Goal: Information Seeking & Learning: Learn about a topic

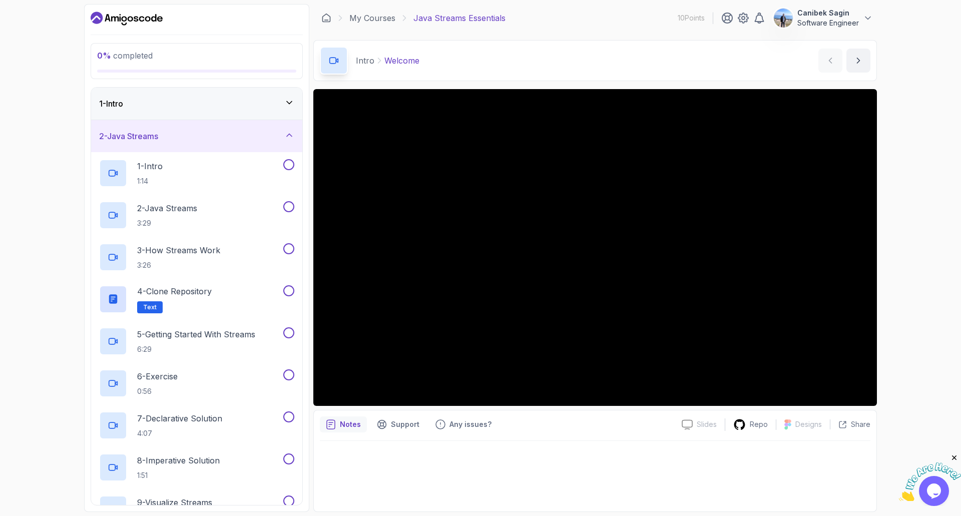
scroll to position [217, 0]
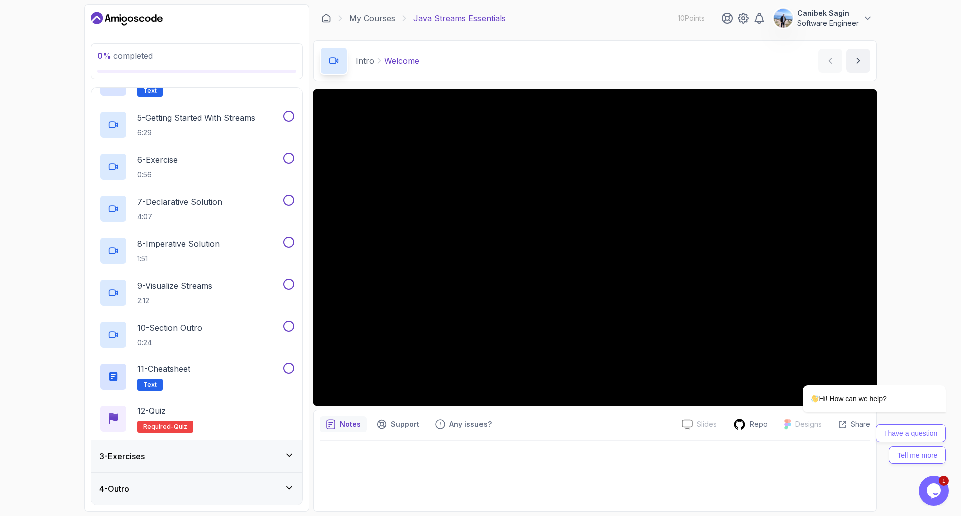
click at [491, 13] on p "Java Streams Essentials" at bounding box center [459, 18] width 92 height 12
click at [491, 18] on p "Java Streams Essentials" at bounding box center [459, 18] width 92 height 12
click at [368, 12] on div "My Courses Java Streams Essentials 10 Points Canibek Sagin Software Engineer" at bounding box center [595, 18] width 564 height 28
click at [366, 19] on link "My Courses" at bounding box center [372, 18] width 46 height 12
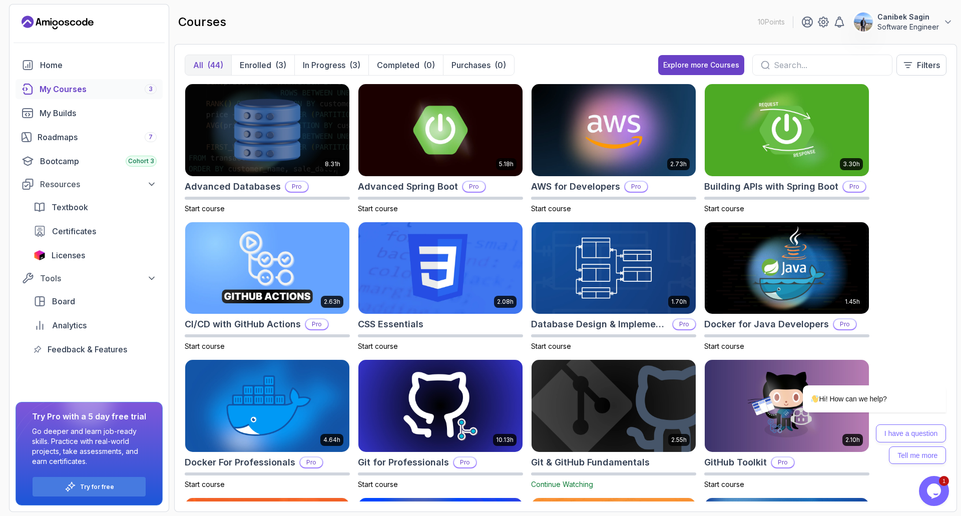
click at [807, 72] on div at bounding box center [822, 65] width 140 height 21
click at [807, 67] on input "text" at bounding box center [829, 65] width 110 height 12
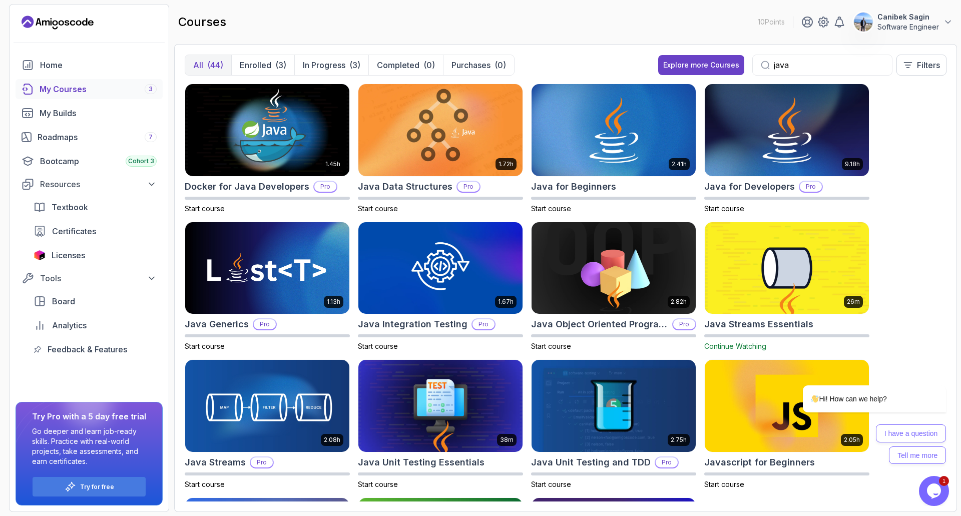
click at [847, 61] on input "java" at bounding box center [829, 65] width 110 height 12
type input "java"
click at [927, 64] on p "Filters" at bounding box center [928, 65] width 23 height 12
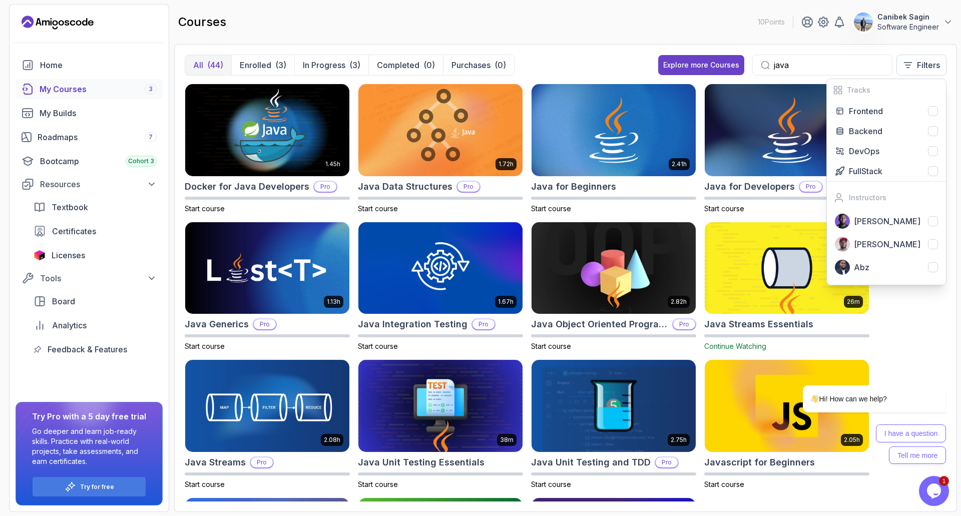
click at [622, 69] on div "All (44) Enrolled (3) In Progress (3) Completed (0) Purchases (0) Explore more …" at bounding box center [566, 69] width 762 height 29
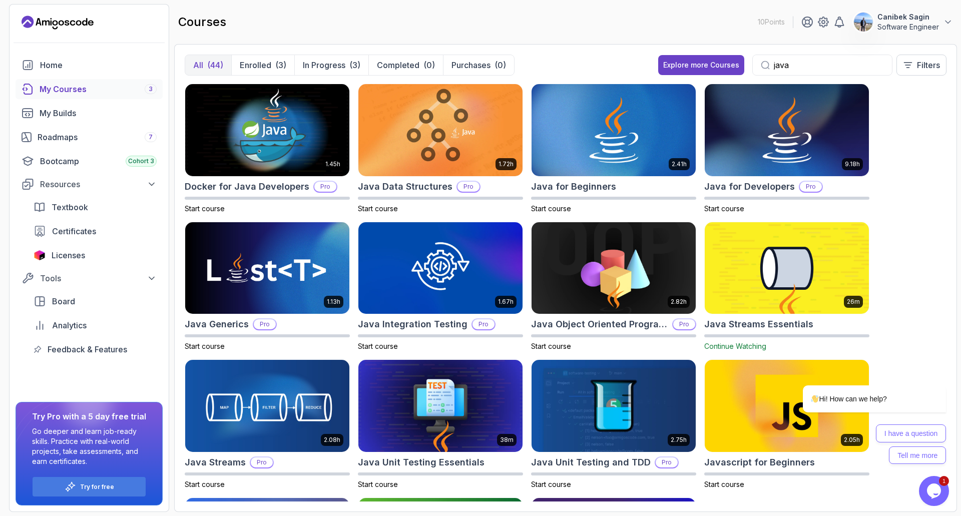
click at [745, 324] on h2 "Java Streams Essentials" at bounding box center [758, 324] width 109 height 14
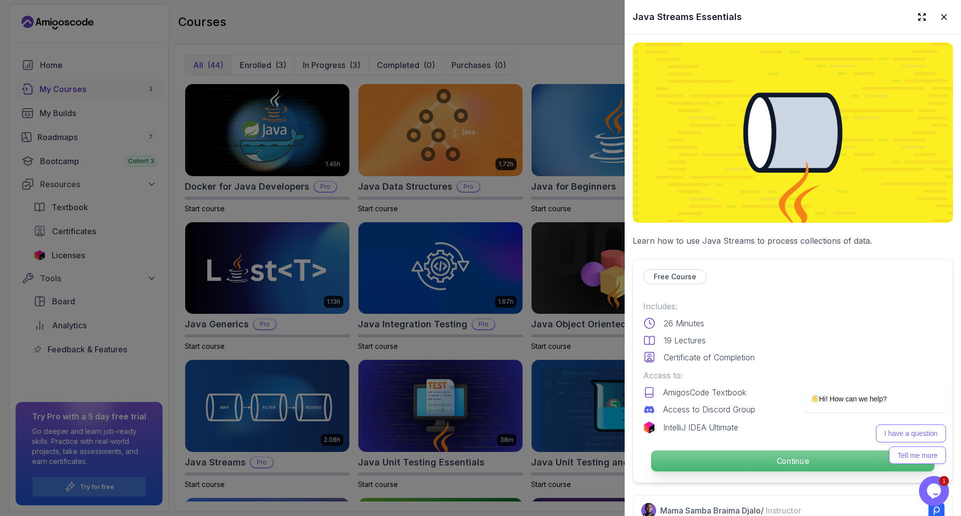
click at [766, 455] on p "Continue" at bounding box center [792, 460] width 283 height 21
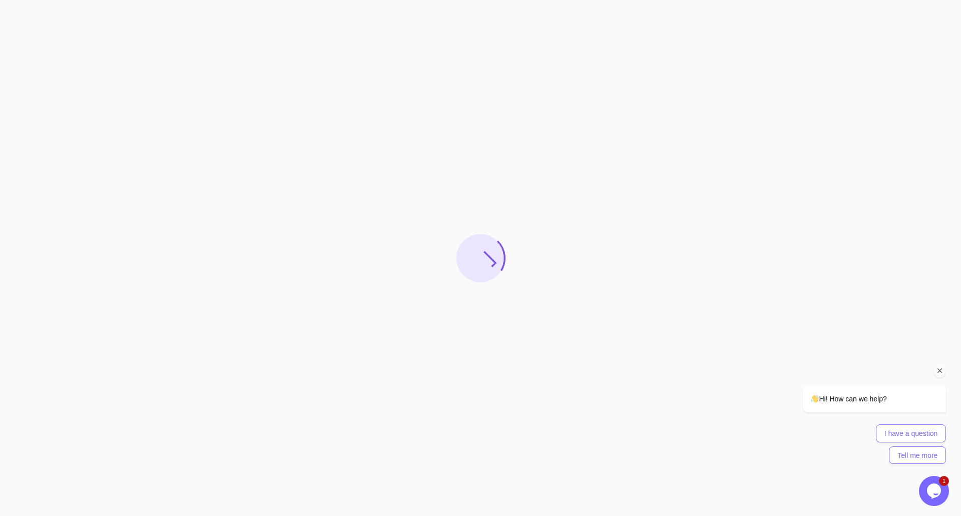
click at [938, 373] on icon "Chat attention grabber" at bounding box center [940, 370] width 9 height 9
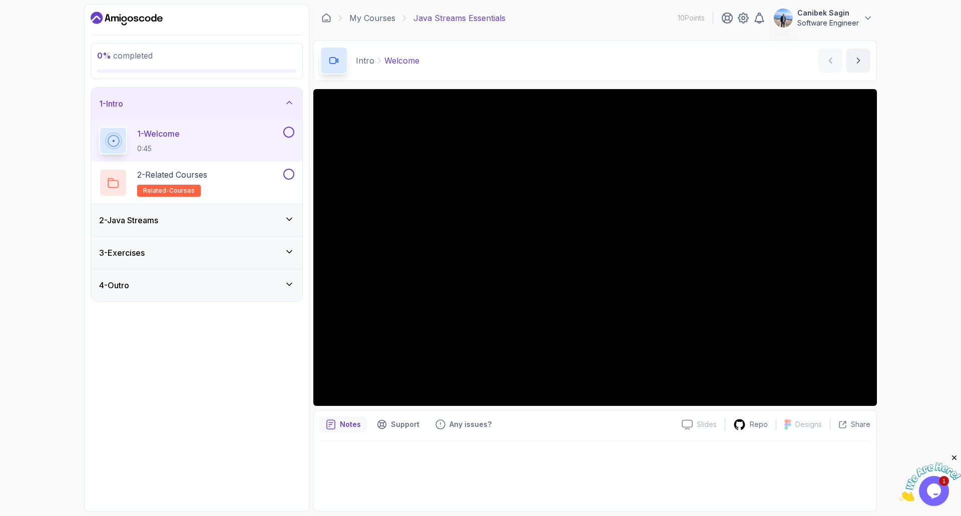
click at [258, 143] on div "1 - Welcome 0:45" at bounding box center [190, 141] width 182 height 28
click at [278, 221] on div "2 - Java Streams" at bounding box center [196, 220] width 195 height 12
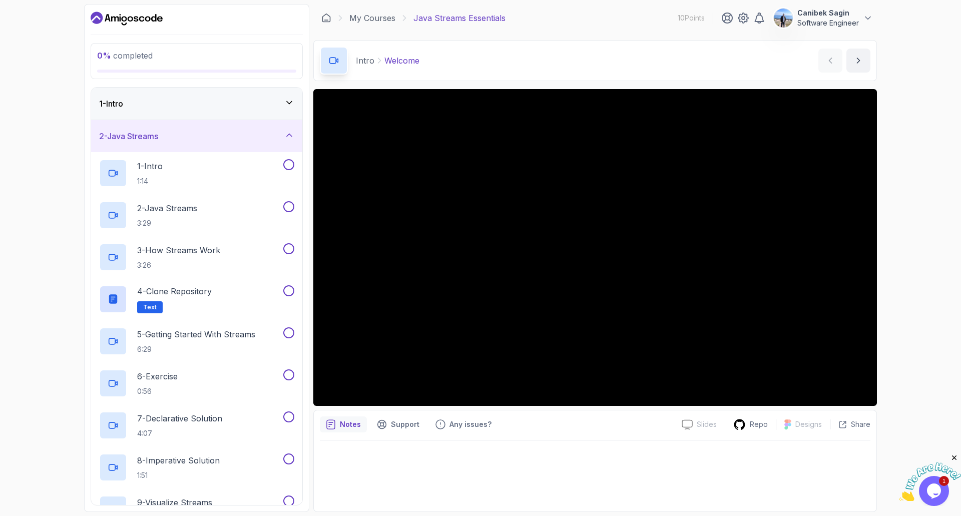
click at [270, 136] on div "2 - Java Streams" at bounding box center [196, 136] width 195 height 12
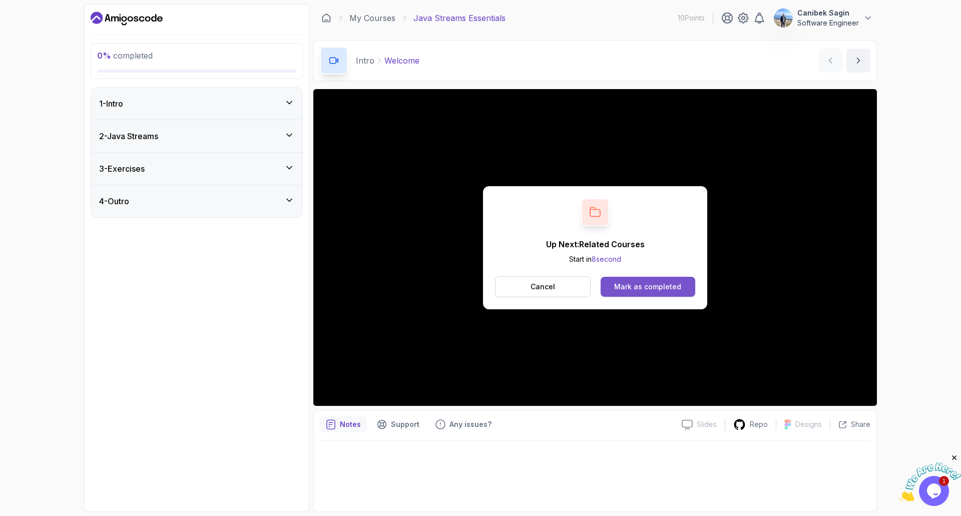
click at [623, 287] on div "Mark as completed" at bounding box center [647, 287] width 67 height 10
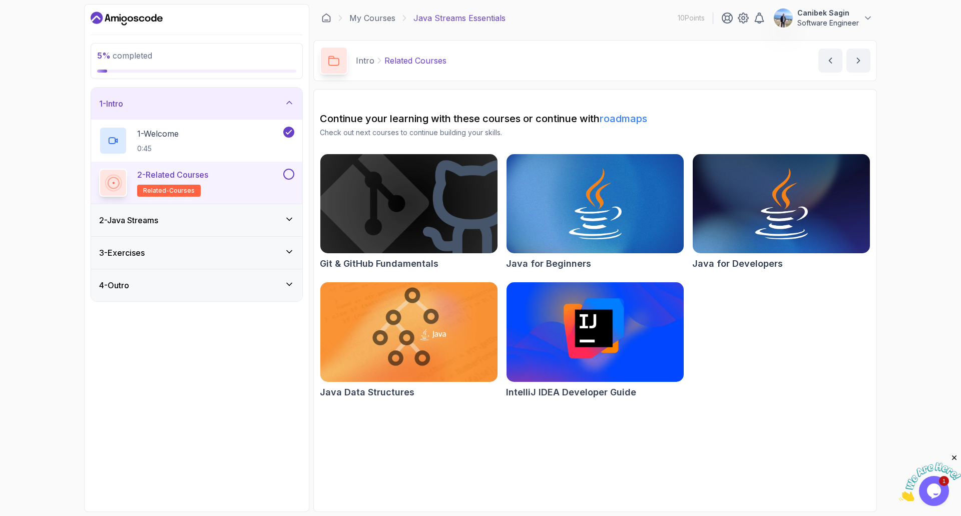
click at [288, 180] on button "2 - Related Courses related-courses" at bounding box center [196, 183] width 195 height 28
click at [289, 174] on button at bounding box center [288, 174] width 11 height 11
click at [287, 221] on icon at bounding box center [289, 219] width 10 height 10
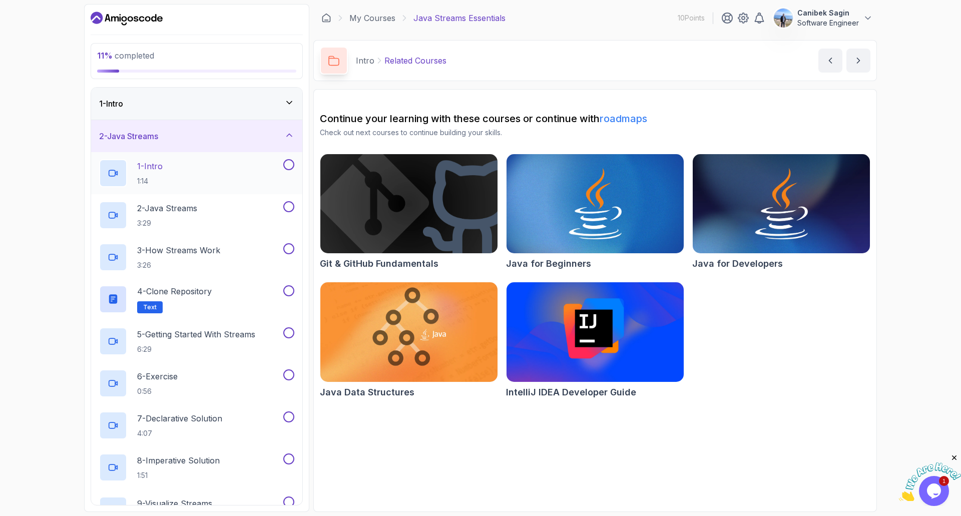
click at [254, 174] on div "1 - Intro 1:14" at bounding box center [190, 173] width 182 height 28
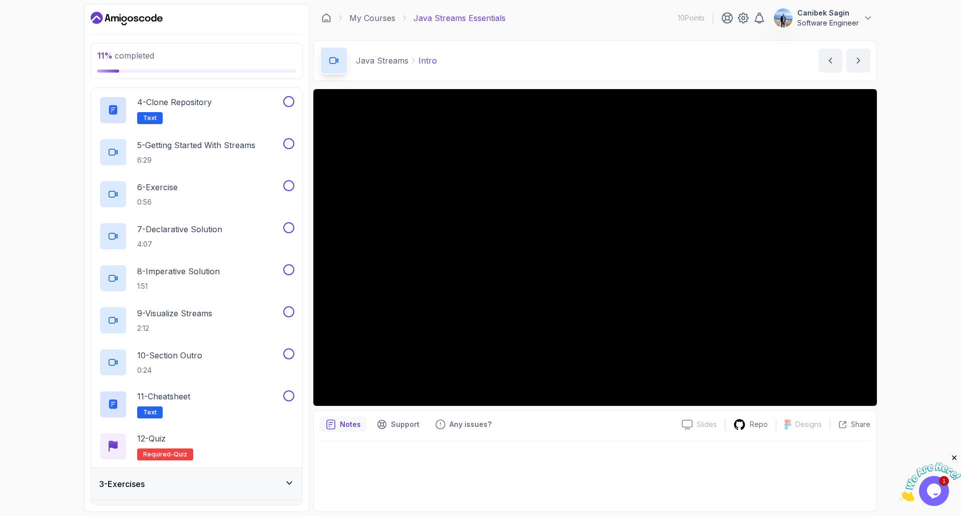
scroll to position [217, 0]
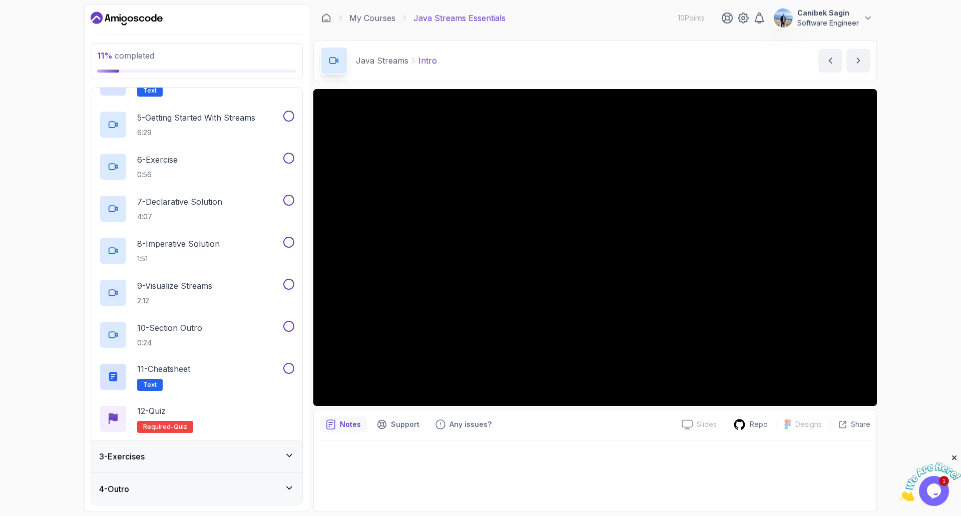
click at [262, 452] on div "3 - Exercises" at bounding box center [196, 456] width 195 height 12
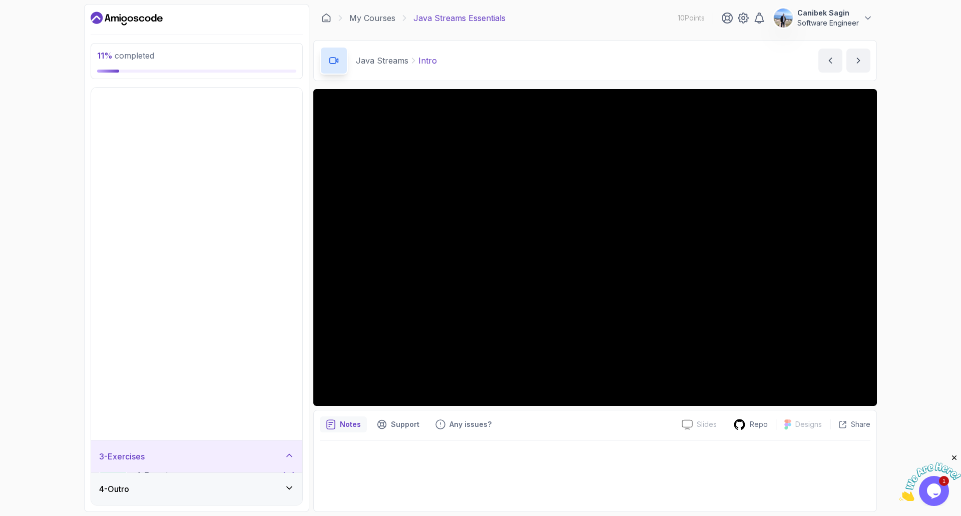
scroll to position [0, 0]
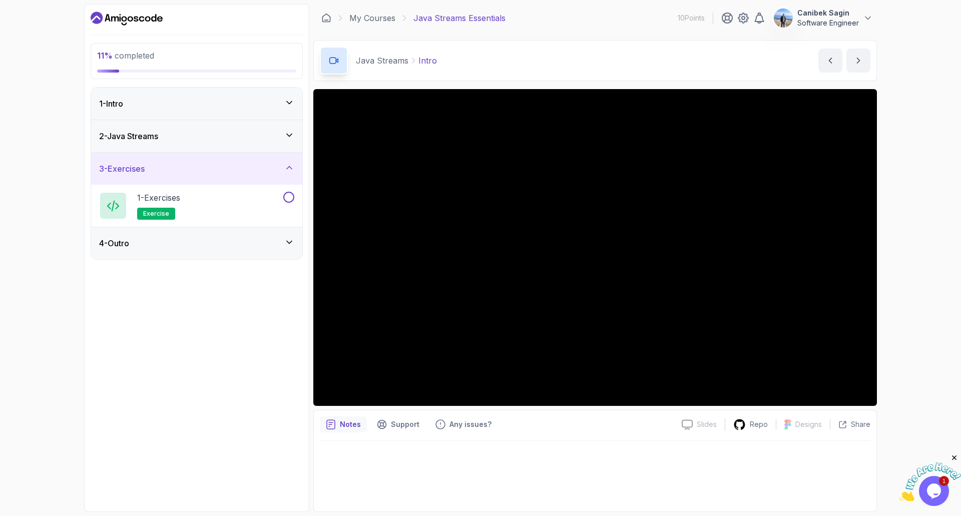
click at [237, 238] on div "4 - Outro" at bounding box center [196, 243] width 195 height 12
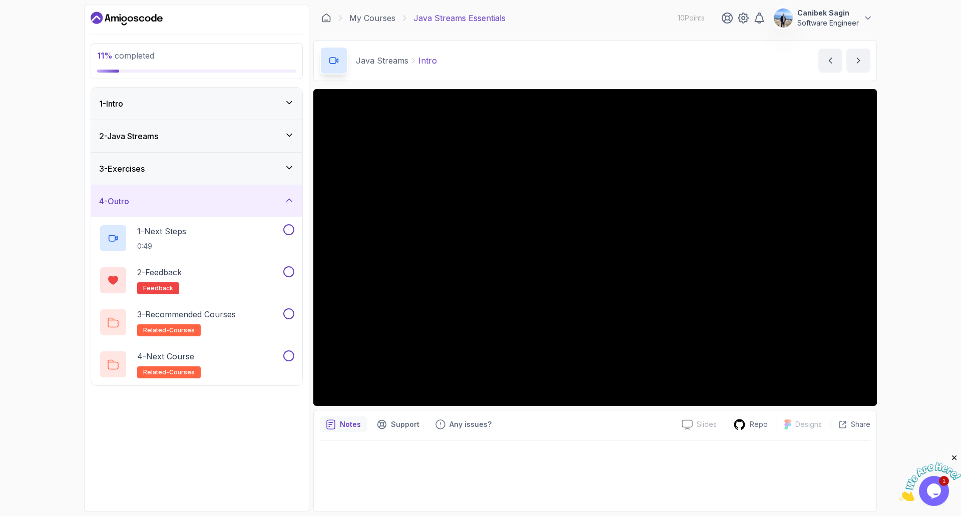
click at [246, 200] on div "4 - Outro" at bounding box center [196, 201] width 195 height 12
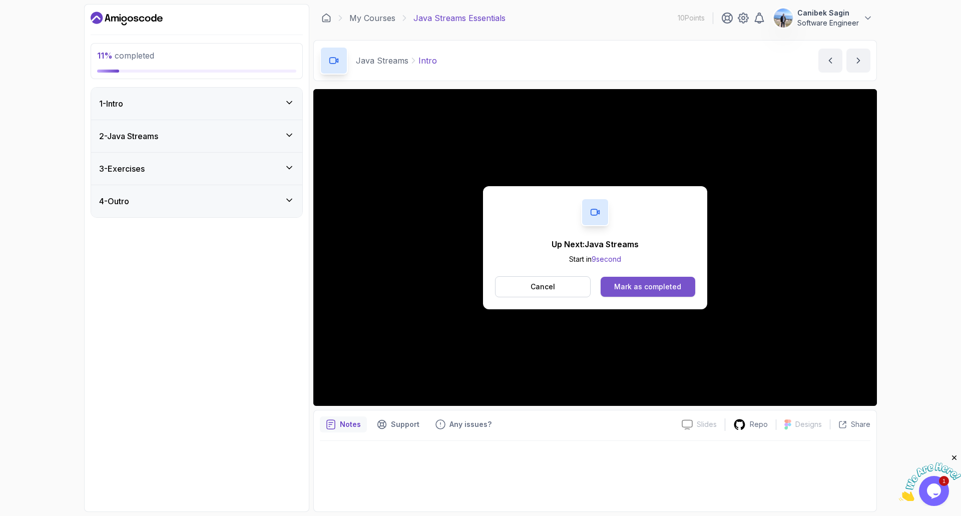
click at [661, 288] on div "Mark as completed" at bounding box center [647, 287] width 67 height 10
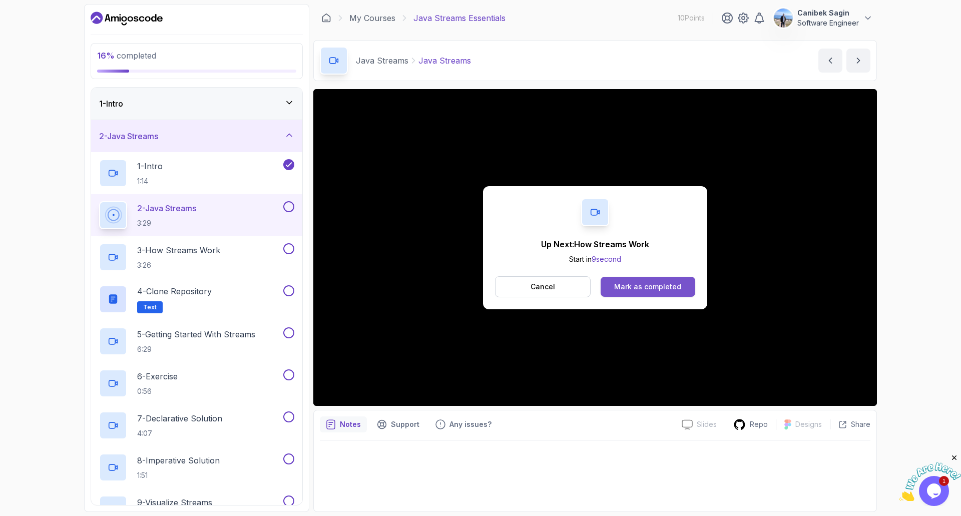
click at [681, 289] on button "Mark as completed" at bounding box center [648, 287] width 95 height 20
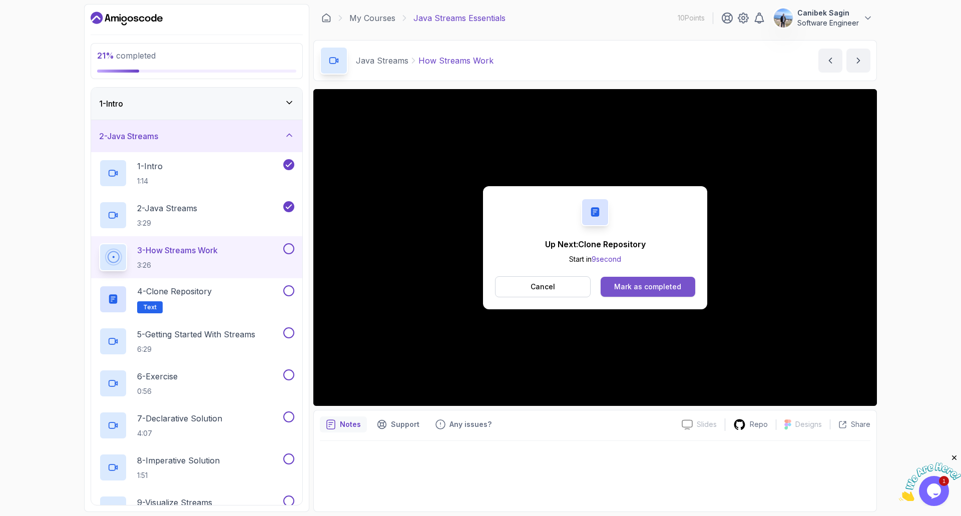
click at [659, 286] on div "Mark as completed" at bounding box center [647, 287] width 67 height 10
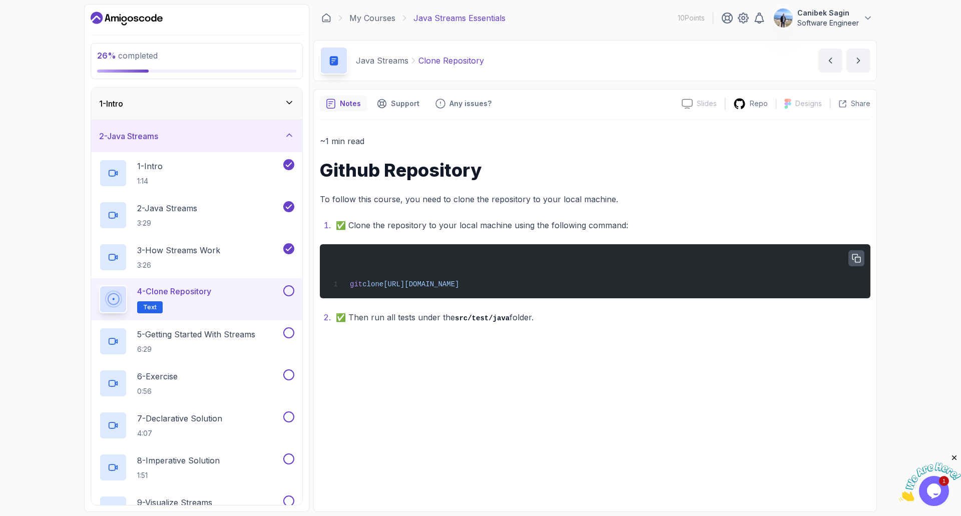
click at [856, 260] on icon "button" at bounding box center [856, 258] width 9 height 9
click at [857, 259] on icon "button" at bounding box center [856, 258] width 9 height 9
click at [287, 283] on div "4 - Clone Repository Text" at bounding box center [196, 299] width 211 height 42
click at [288, 290] on button at bounding box center [288, 290] width 11 height 11
click at [254, 331] on p "5 - Getting Started With Streams" at bounding box center [196, 334] width 118 height 12
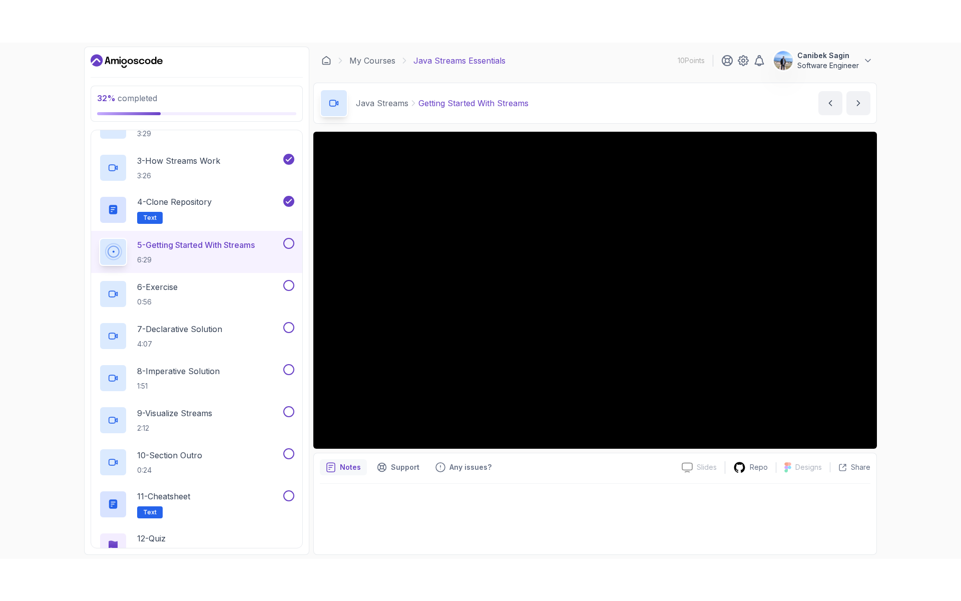
scroll to position [200, 0]
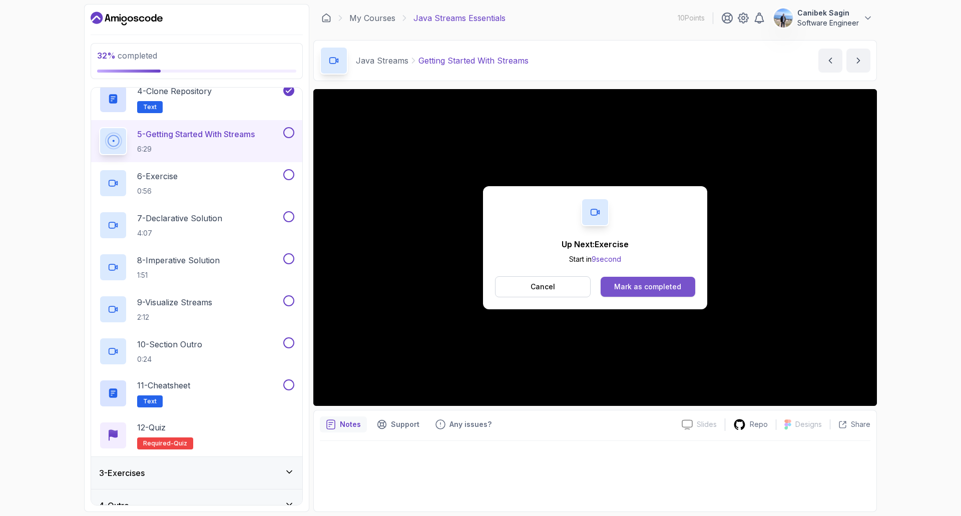
click at [643, 287] on div "Mark as completed" at bounding box center [647, 287] width 67 height 10
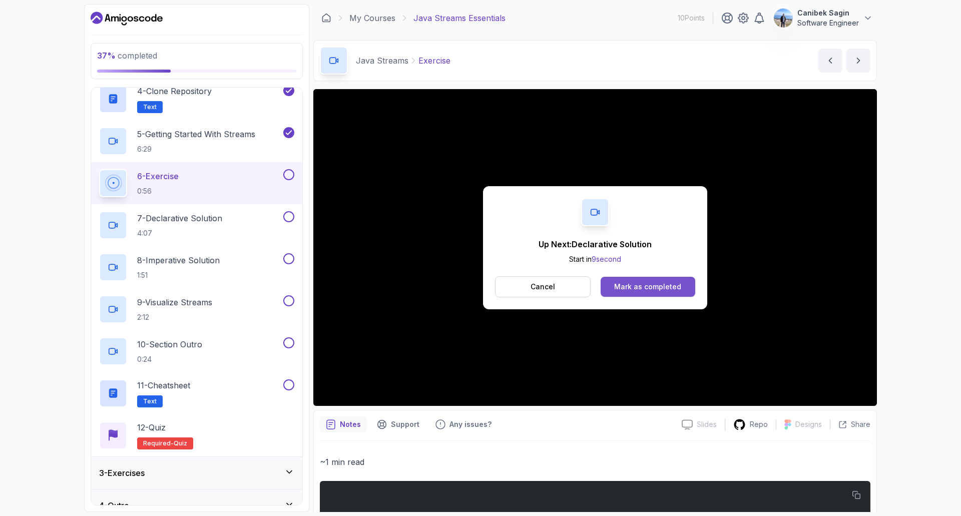
click at [661, 290] on div "Mark as completed" at bounding box center [647, 287] width 67 height 10
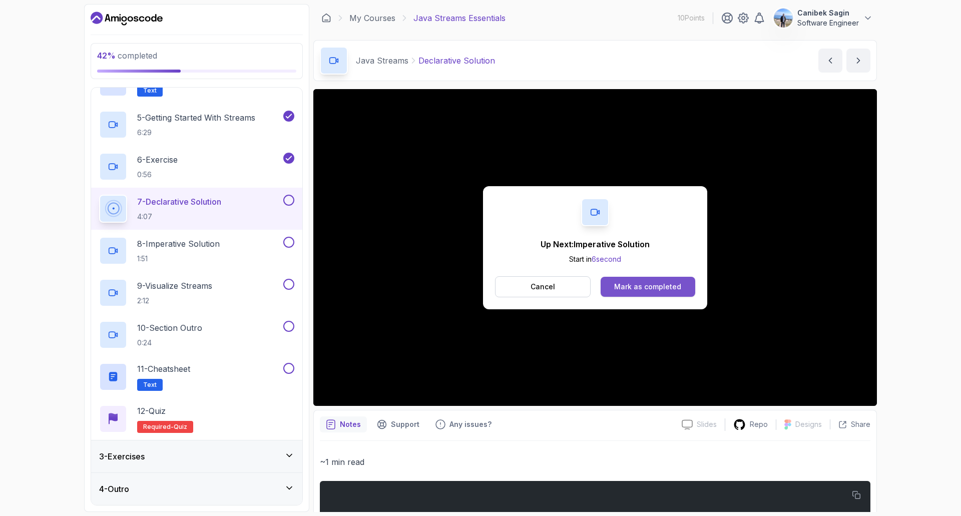
click at [635, 286] on div "Mark as completed" at bounding box center [647, 287] width 67 height 10
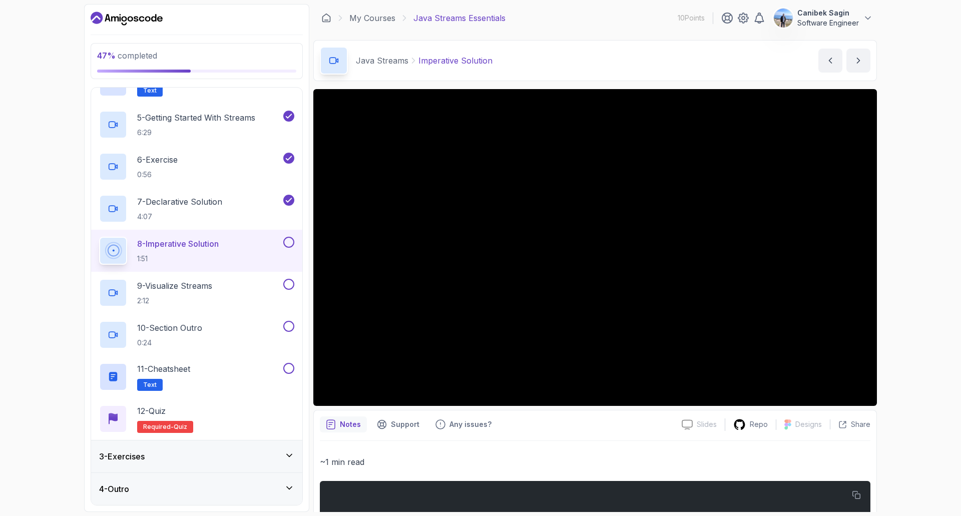
click at [291, 241] on button at bounding box center [288, 242] width 11 height 11
click at [199, 296] on p "2:12" at bounding box center [174, 301] width 75 height 10
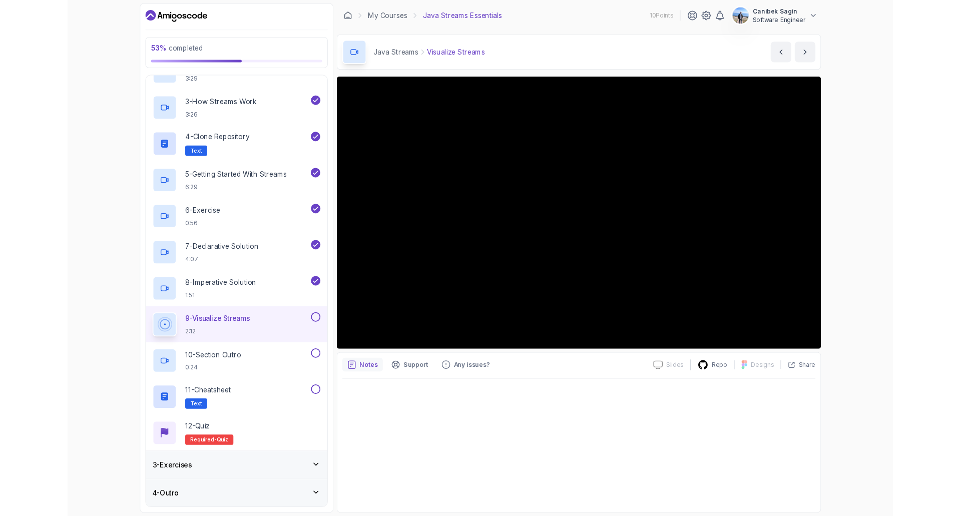
scroll to position [217, 0]
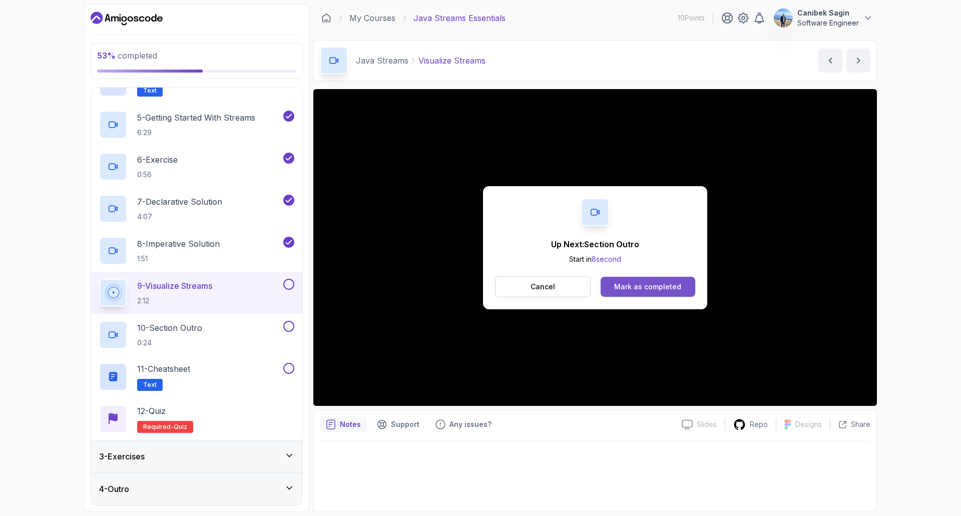
click at [611, 281] on button "Mark as completed" at bounding box center [648, 287] width 95 height 20
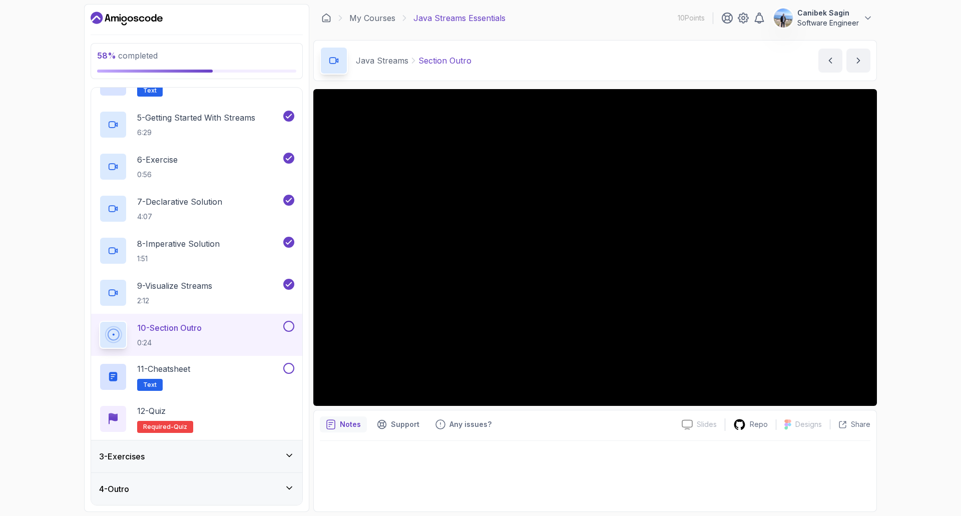
click at [193, 455] on div "3 - Exercises" at bounding box center [196, 456] width 195 height 12
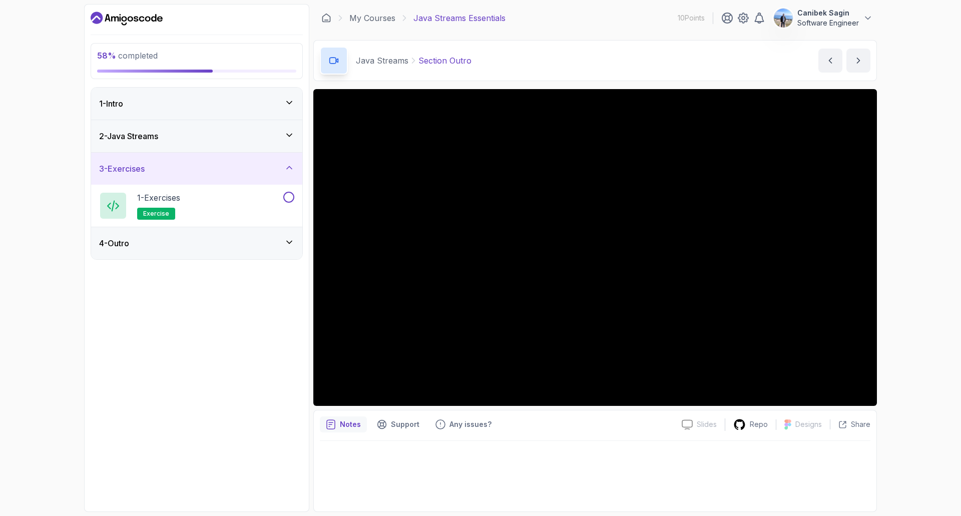
click at [214, 239] on div "4 - Outro" at bounding box center [196, 243] width 195 height 12
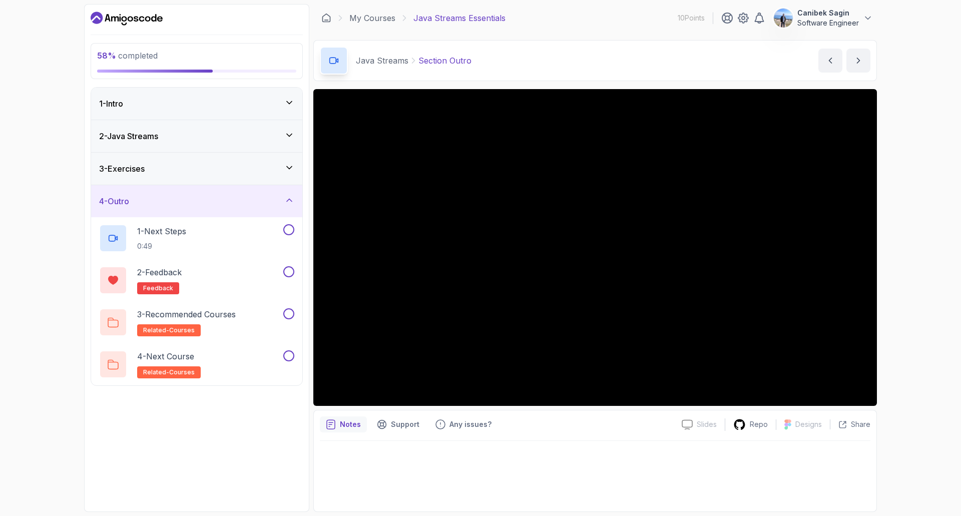
click at [255, 168] on div "3 - Exercises" at bounding box center [196, 169] width 195 height 12
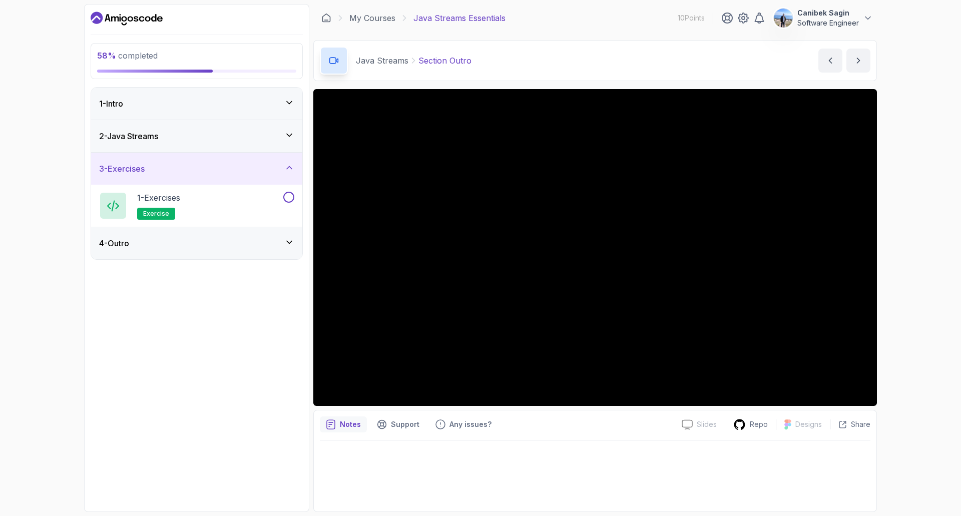
click at [249, 134] on div "2 - Java Streams" at bounding box center [196, 136] width 195 height 12
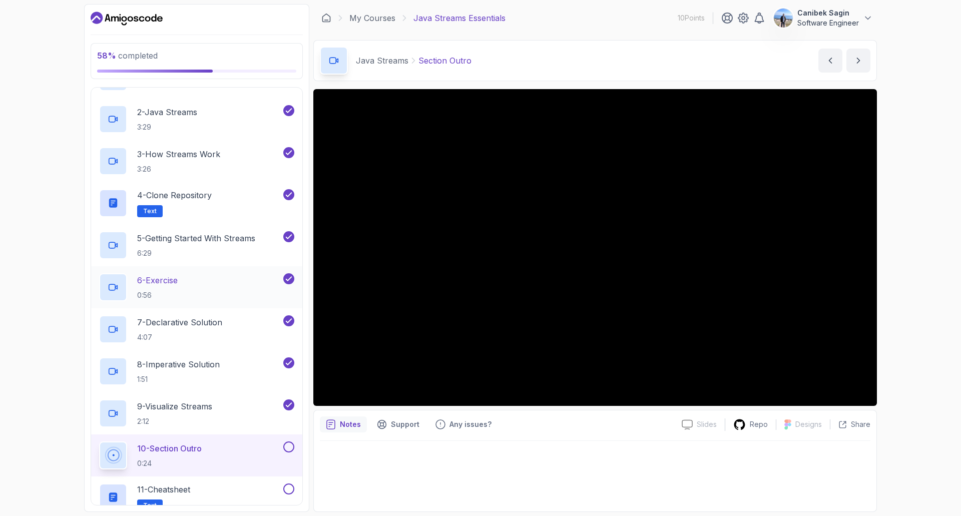
scroll to position [217, 0]
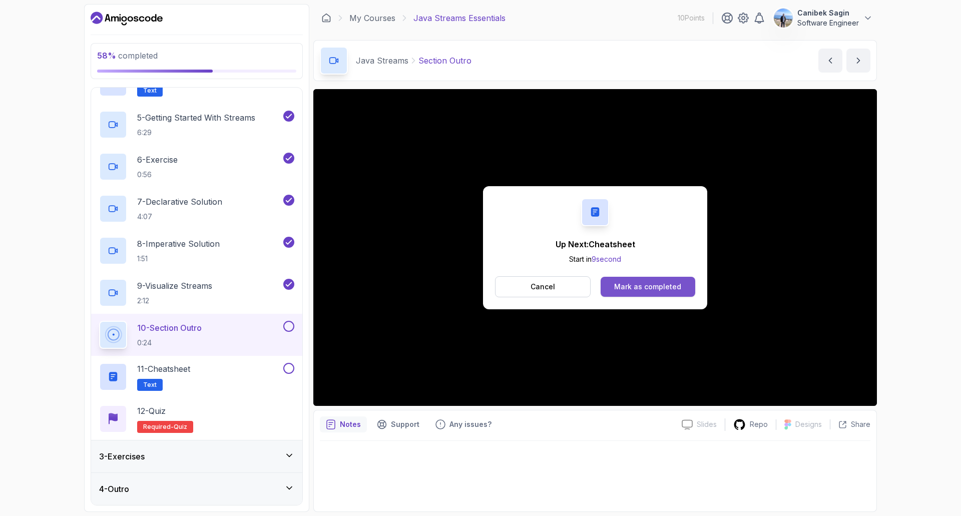
click at [646, 291] on div "Mark as completed" at bounding box center [647, 287] width 67 height 10
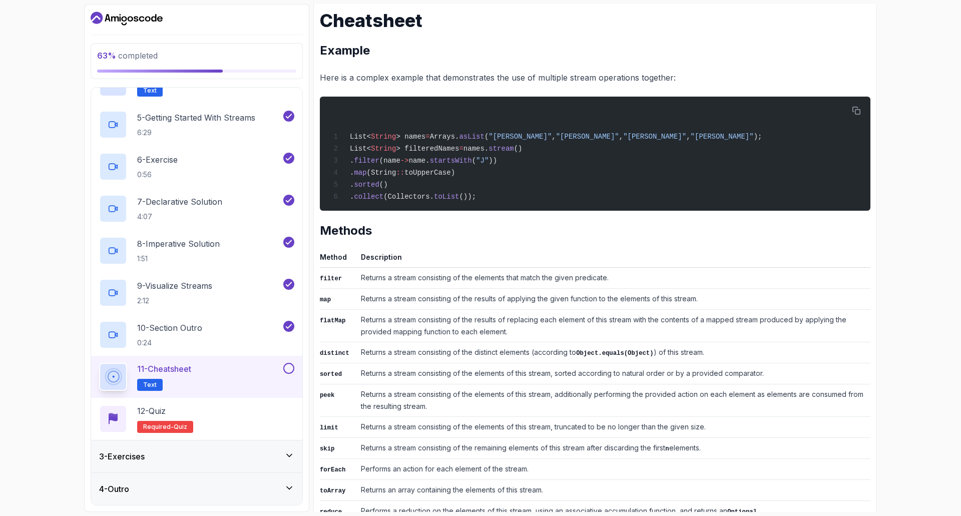
scroll to position [150, 0]
click at [425, 322] on td "Returns a stream consisting of the results of replacing each element of this st…" at bounding box center [614, 325] width 514 height 33
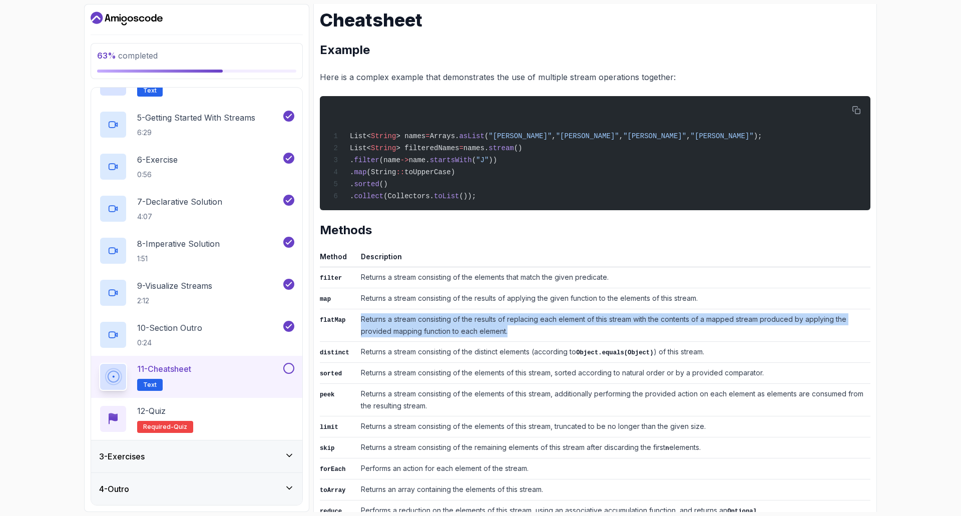
click at [425, 322] on td "Returns a stream consisting of the results of replacing each element of this st…" at bounding box center [614, 325] width 514 height 33
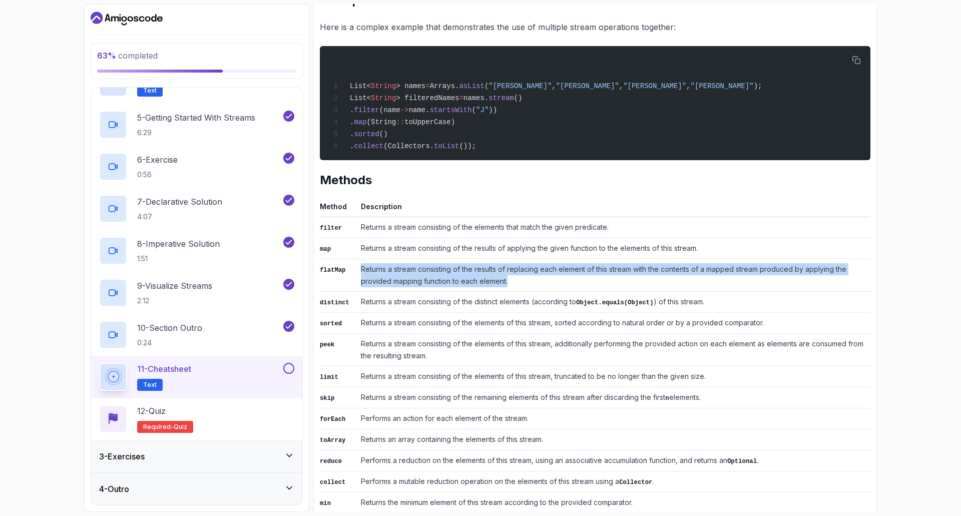
scroll to position [250, 0]
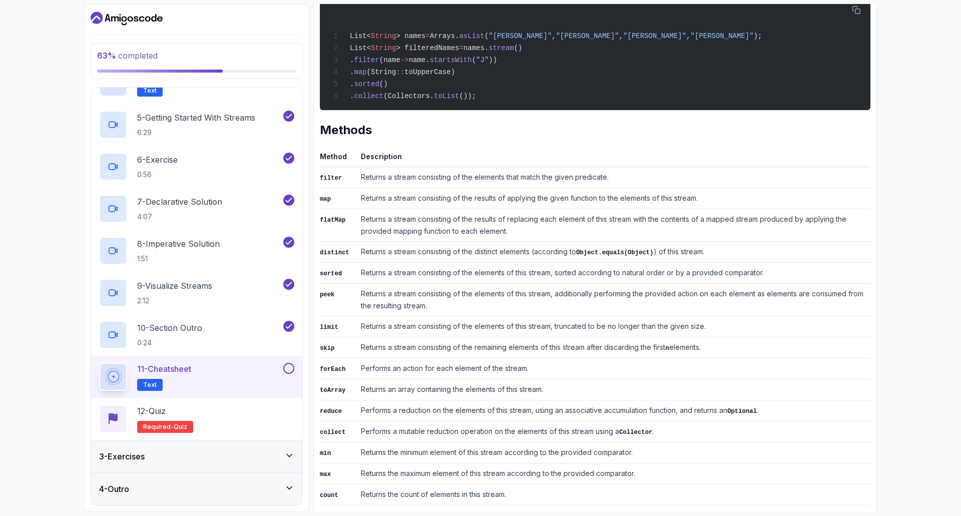
click at [440, 259] on td "Returns a stream consisting of the distinct elements (according to Object.equal…" at bounding box center [614, 251] width 514 height 21
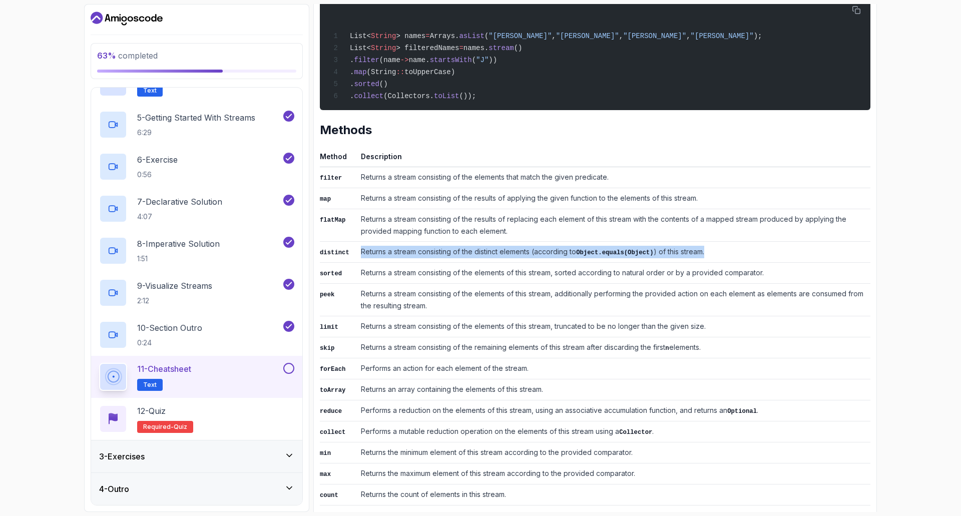
click at [440, 259] on td "Returns a stream consisting of the distinct elements (according to Object.equal…" at bounding box center [614, 251] width 514 height 21
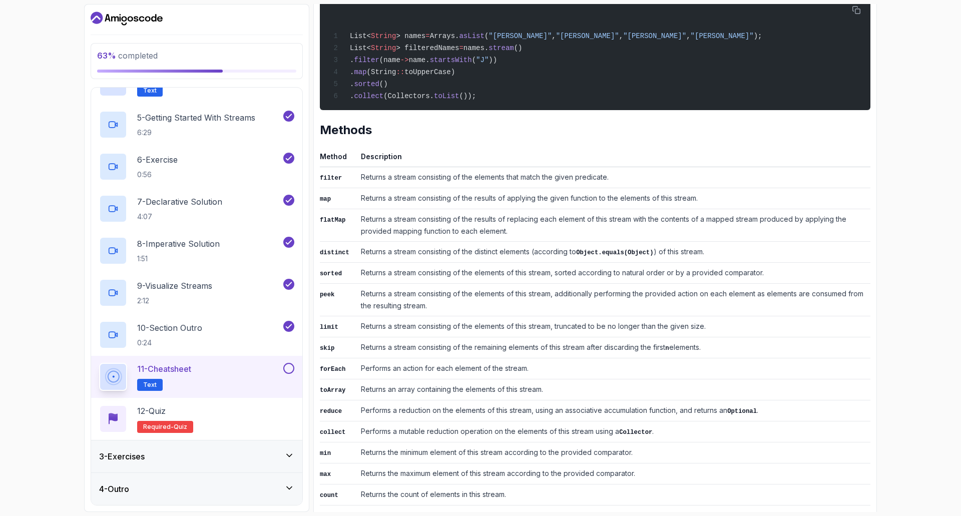
click at [423, 278] on td "Returns a stream consisting of the elements of this stream, sorted according to…" at bounding box center [614, 272] width 514 height 21
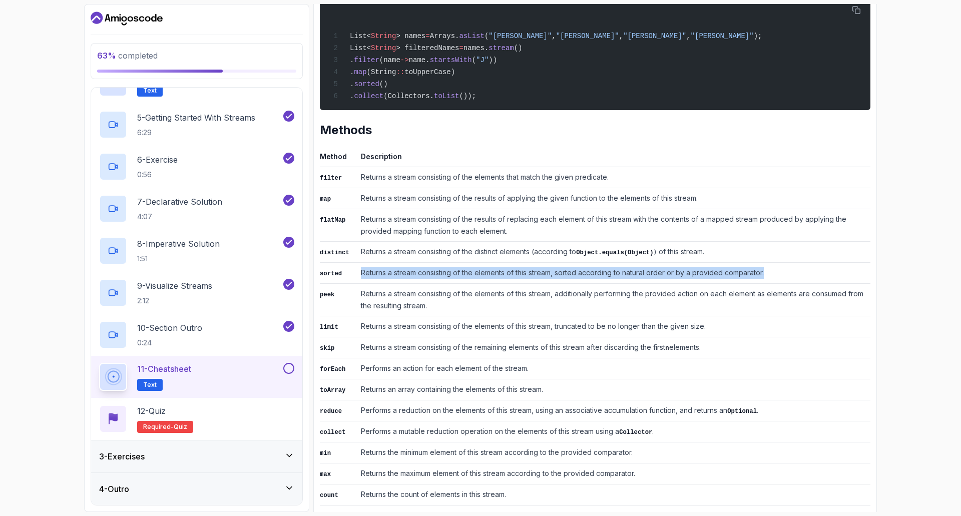
click at [423, 278] on td "Returns a stream consisting of the elements of this stream, sorted according to…" at bounding box center [614, 272] width 514 height 21
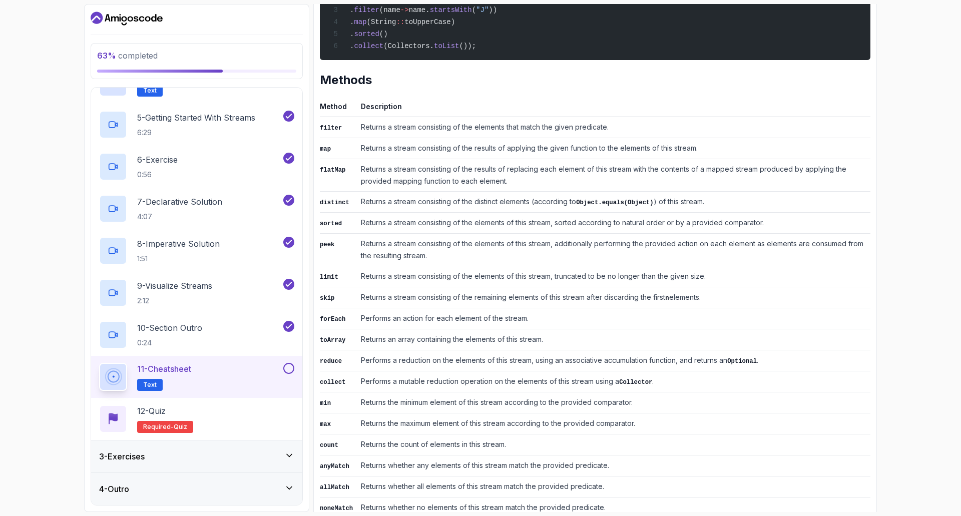
click at [387, 241] on td "Returns a stream consisting of the elements of this stream, additionally perfor…" at bounding box center [614, 249] width 514 height 33
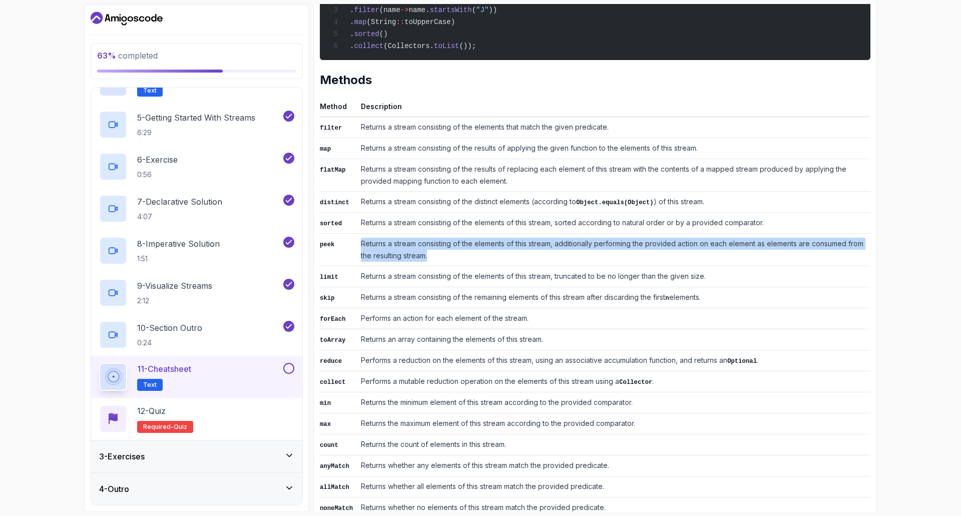
click at [387, 241] on td "Returns a stream consisting of the elements of this stream, additionally perfor…" at bounding box center [614, 249] width 514 height 33
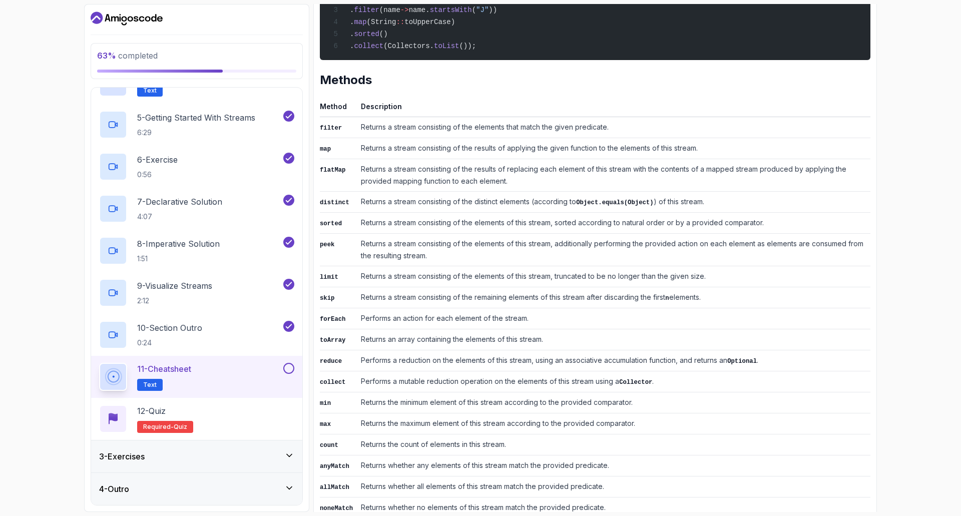
click at [388, 280] on td "Returns a stream consisting of the elements of this stream, truncated to be no …" at bounding box center [614, 276] width 514 height 21
click at [388, 246] on td "Returns a stream consisting of the elements of this stream, additionally perfor…" at bounding box center [614, 249] width 514 height 33
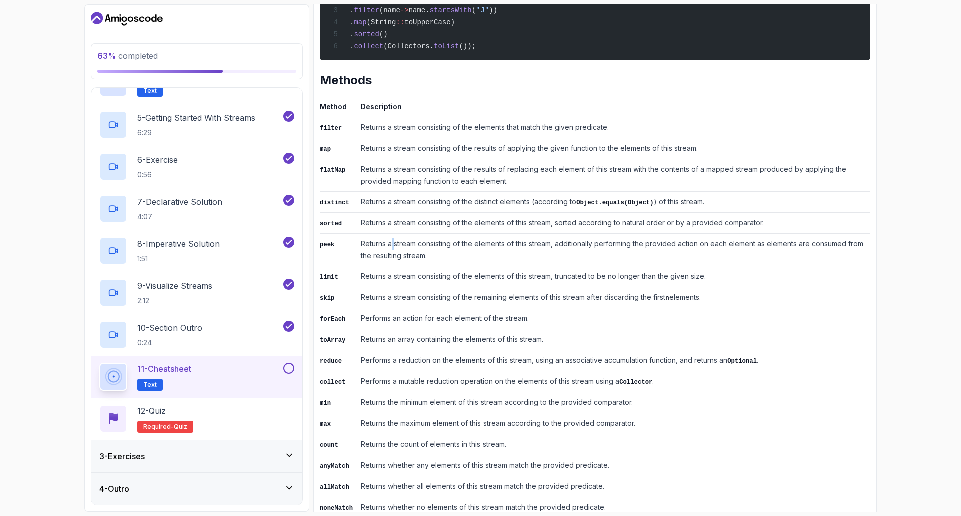
click at [388, 246] on td "Returns a stream consisting of the elements of this stream, additionally perfor…" at bounding box center [614, 249] width 514 height 33
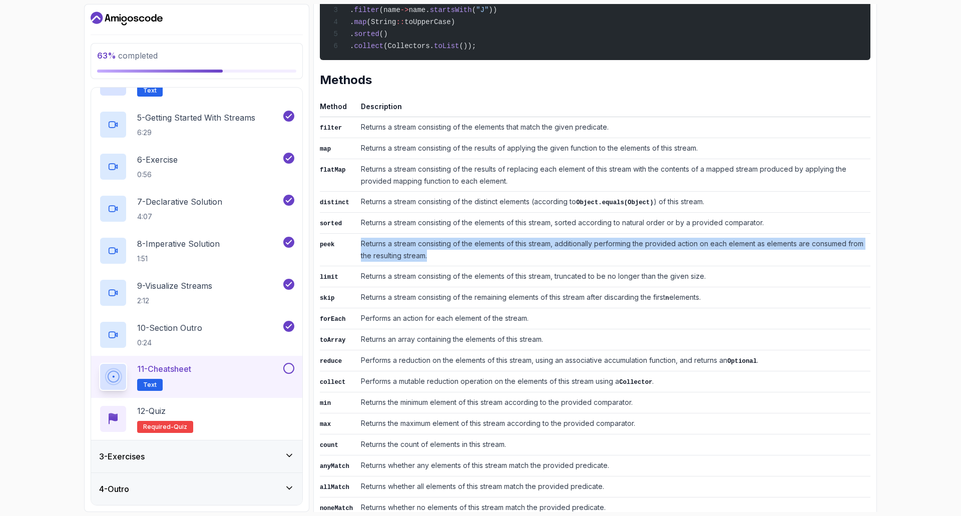
click at [388, 246] on td "Returns a stream consisting of the elements of this stream, additionally perfor…" at bounding box center [614, 249] width 514 height 33
click at [268, 449] on div "3 - Exercises" at bounding box center [196, 456] width 211 height 32
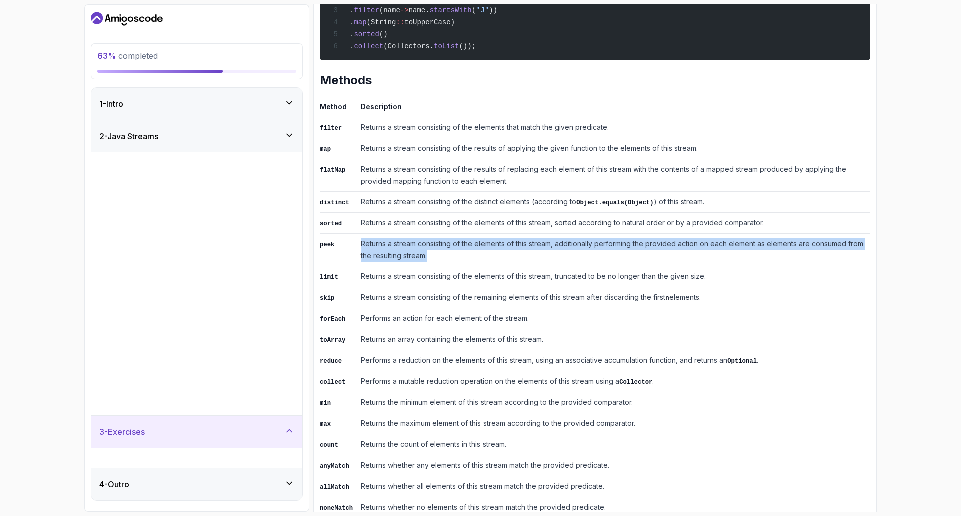
scroll to position [0, 0]
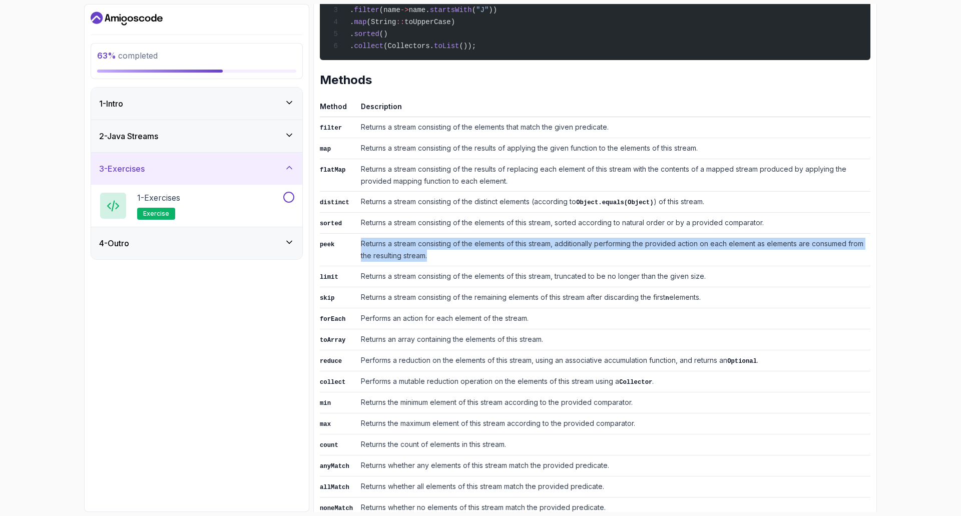
click at [200, 137] on div "2 - Java Streams" at bounding box center [196, 136] width 195 height 12
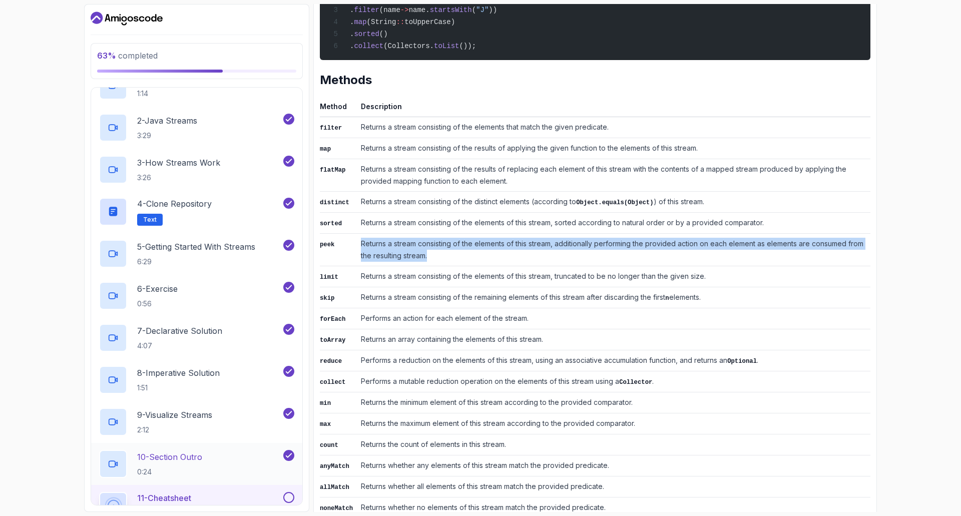
scroll to position [217, 0]
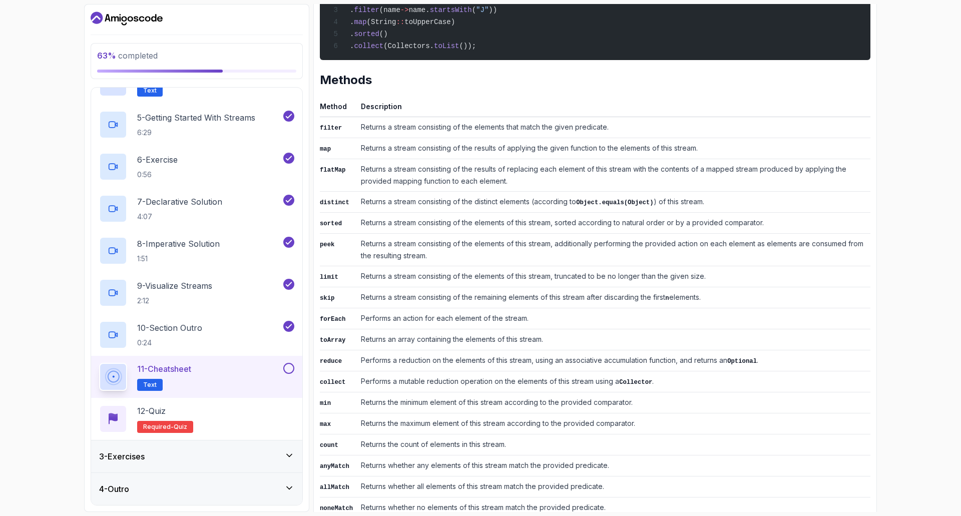
click at [422, 277] on td "Returns a stream consisting of the elements of this stream, truncated to be no …" at bounding box center [614, 276] width 514 height 21
click at [223, 419] on div "12 - Quiz Required- quiz" at bounding box center [196, 419] width 195 height 28
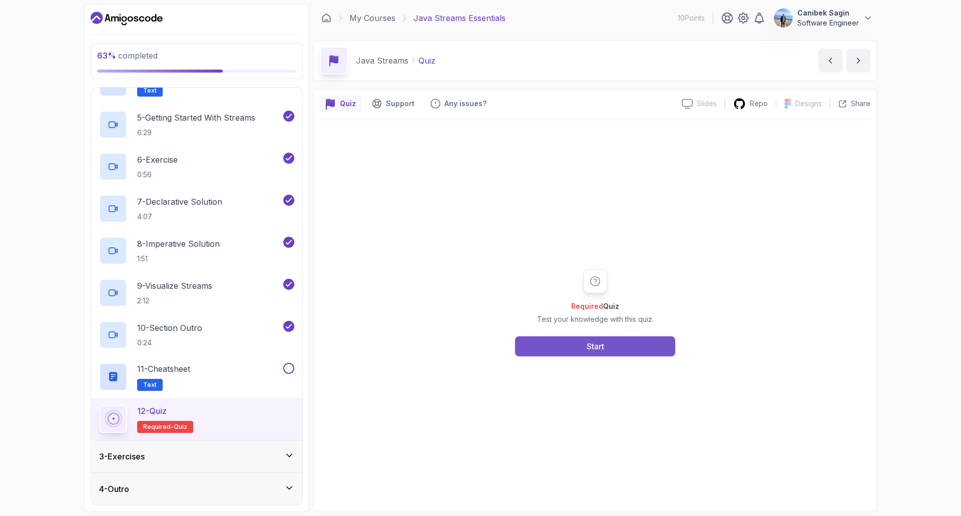
click at [614, 344] on button "Start" at bounding box center [595, 346] width 160 height 20
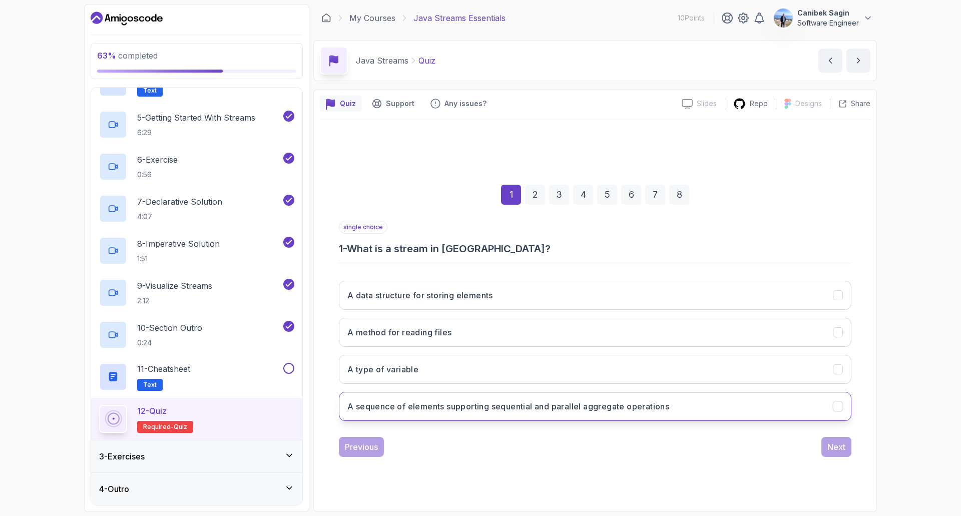
click at [494, 408] on h3 "A sequence of elements supporting sequential and parallel aggregate operations" at bounding box center [508, 406] width 322 height 12
click at [845, 446] on div "Next" at bounding box center [836, 447] width 18 height 12
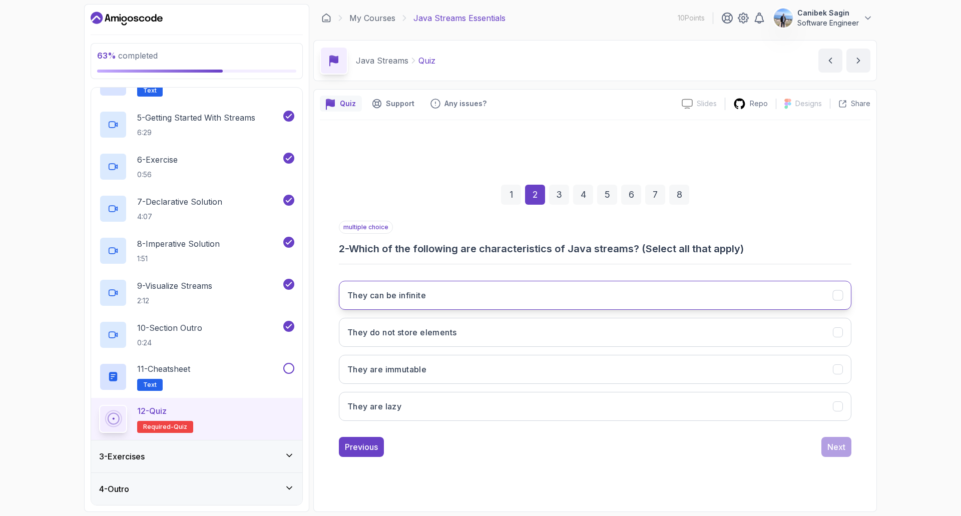
click at [462, 298] on button "They can be infinite" at bounding box center [595, 295] width 513 height 29
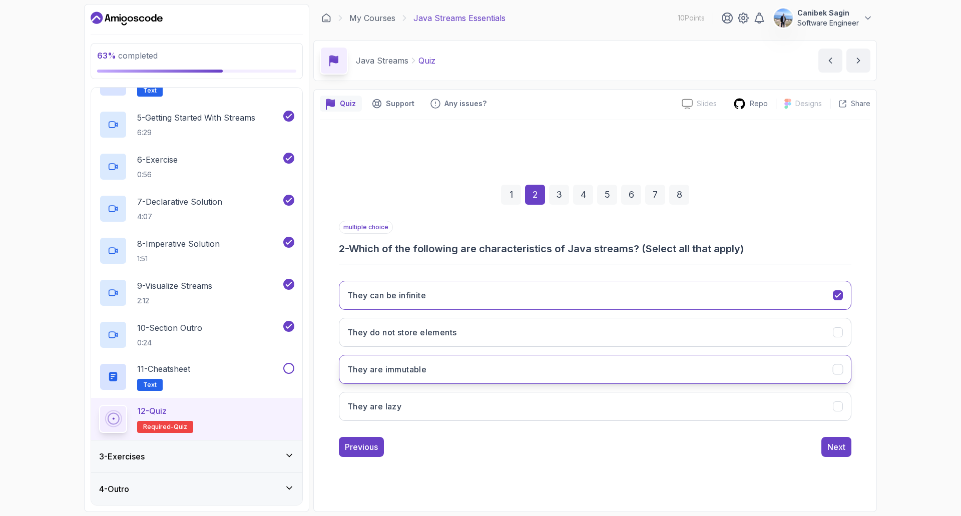
click at [455, 368] on button "They are immutable" at bounding box center [595, 369] width 513 height 29
click at [838, 446] on div "Next" at bounding box center [836, 447] width 18 height 12
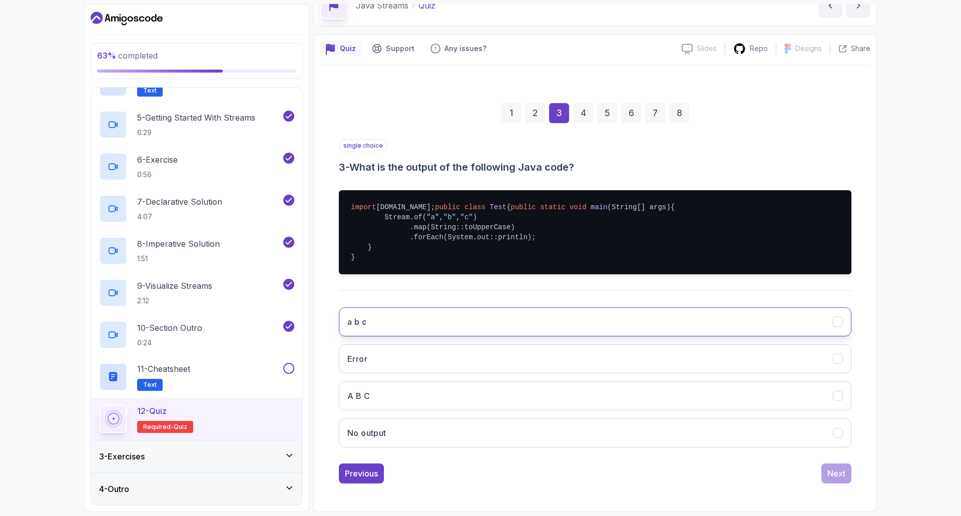
scroll to position [75, 0]
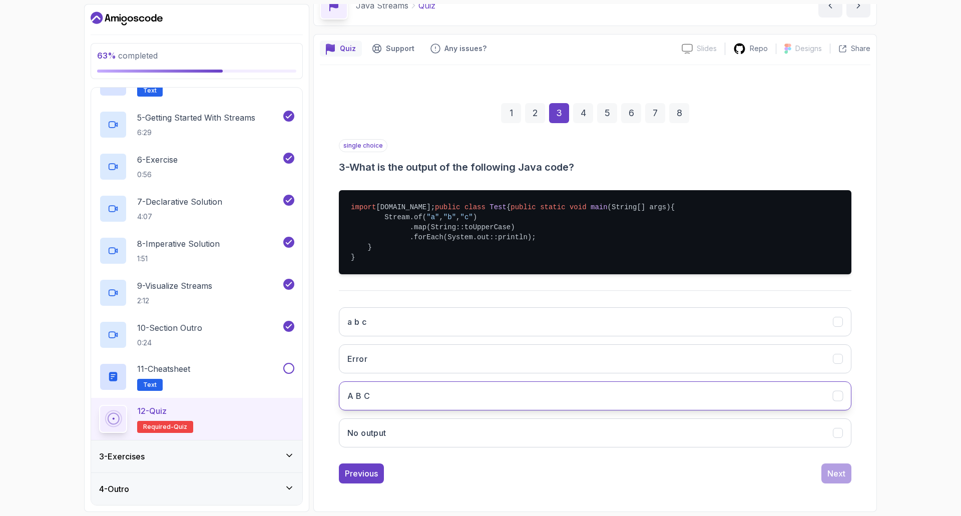
click at [574, 407] on button "A B C" at bounding box center [595, 395] width 513 height 29
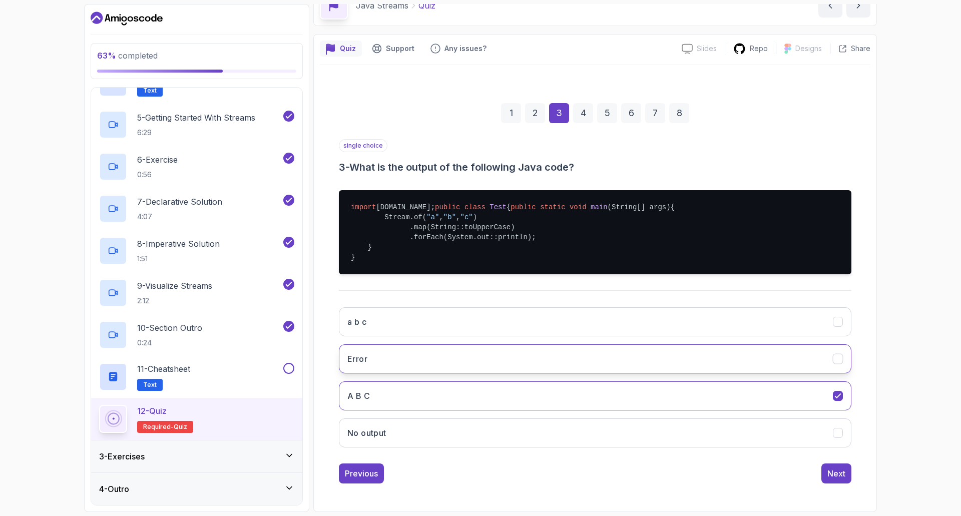
click at [567, 356] on button "Error" at bounding box center [595, 358] width 513 height 29
click at [353, 388] on button "A B C" at bounding box center [595, 395] width 513 height 29
click at [843, 473] on div "Next" at bounding box center [836, 474] width 18 height 12
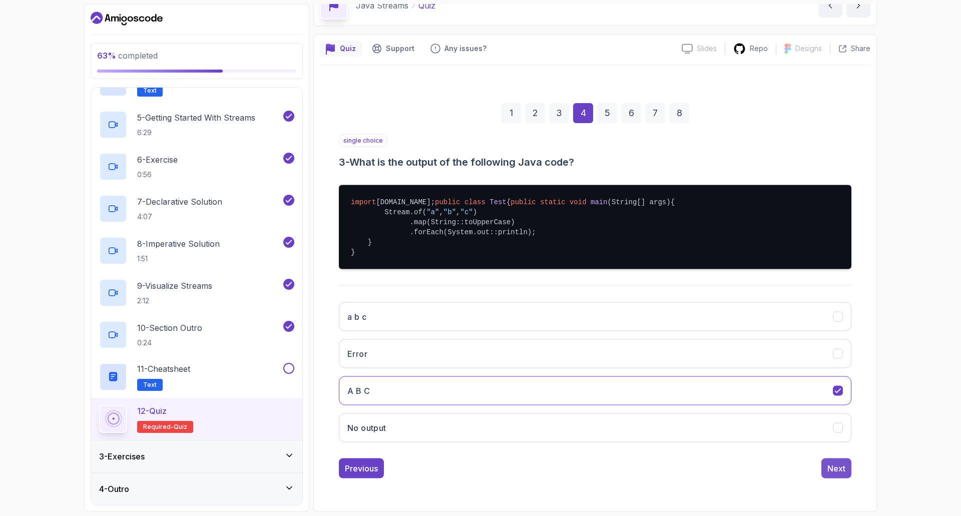
scroll to position [0, 0]
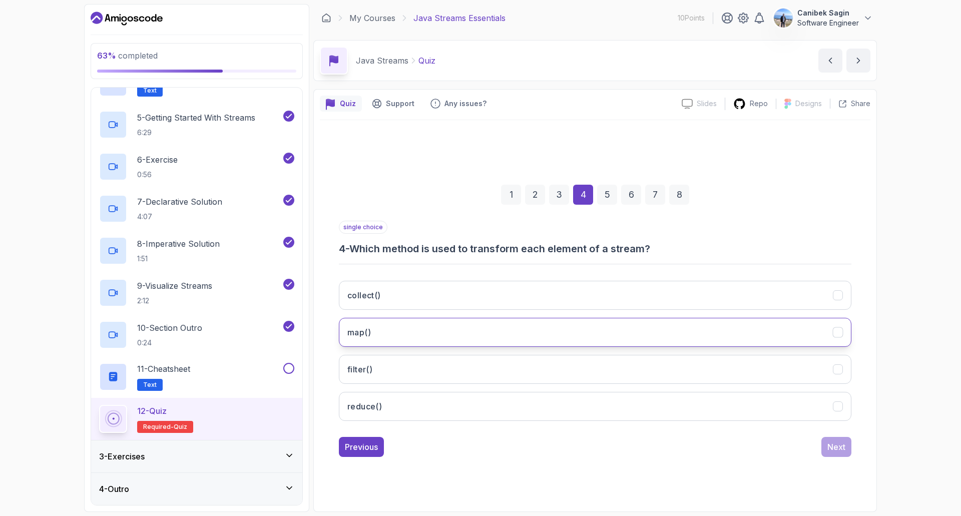
click at [476, 329] on button "map()" at bounding box center [595, 332] width 513 height 29
click at [385, 328] on button "map()" at bounding box center [595, 332] width 513 height 29
click at [606, 332] on button "map()" at bounding box center [595, 332] width 513 height 29
click at [607, 294] on button "collect()" at bounding box center [595, 295] width 513 height 29
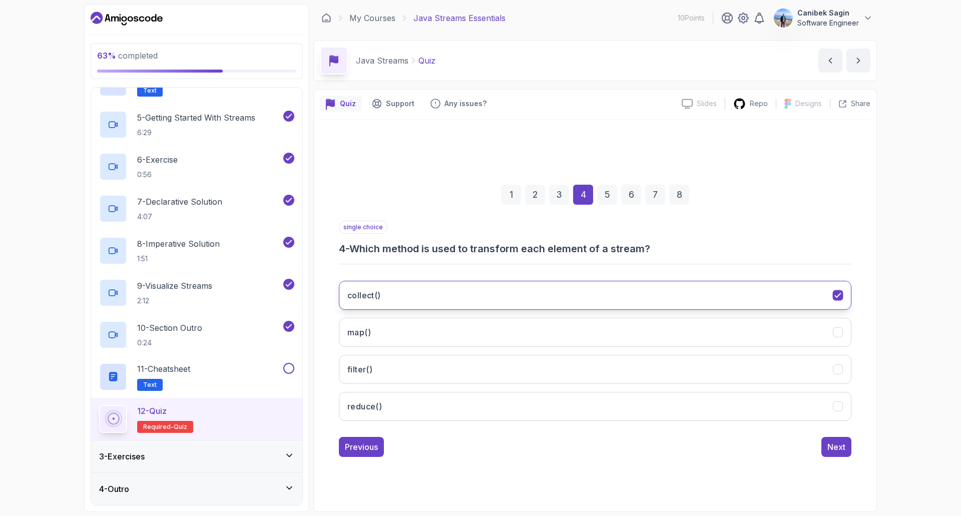
click at [602, 301] on button "collect()" at bounding box center [595, 295] width 513 height 29
click at [837, 298] on icon "collect()" at bounding box center [838, 296] width 10 height 10
click at [837, 297] on icon "collect()" at bounding box center [838, 295] width 6 height 4
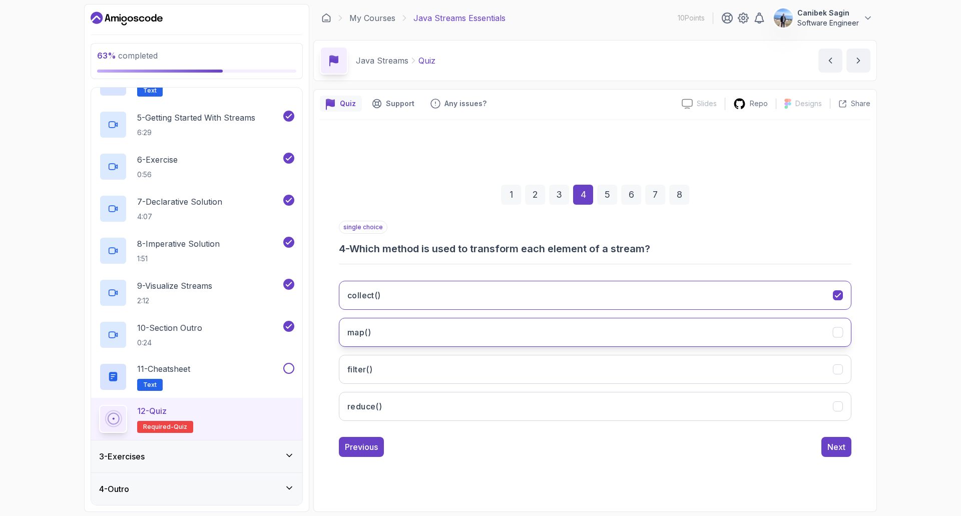
click at [837, 333] on icon "map()" at bounding box center [838, 333] width 10 height 10
click at [833, 373] on icon "filter()" at bounding box center [838, 370] width 10 height 10
click at [834, 294] on icon "collect()" at bounding box center [838, 296] width 10 height 10
click at [836, 447] on div "Next" at bounding box center [836, 447] width 18 height 12
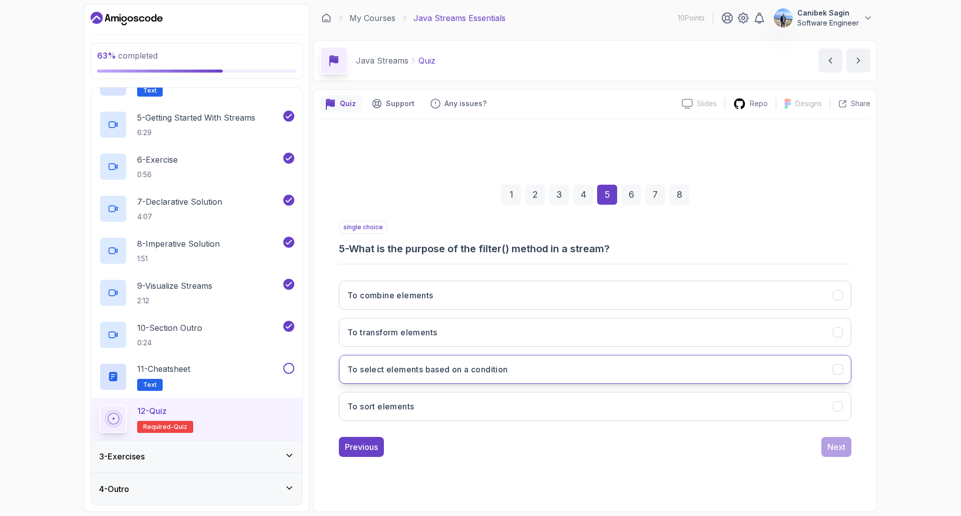
click at [847, 369] on button "To select elements based on a condition" at bounding box center [595, 369] width 513 height 29
click at [838, 453] on button "Next" at bounding box center [836, 447] width 30 height 20
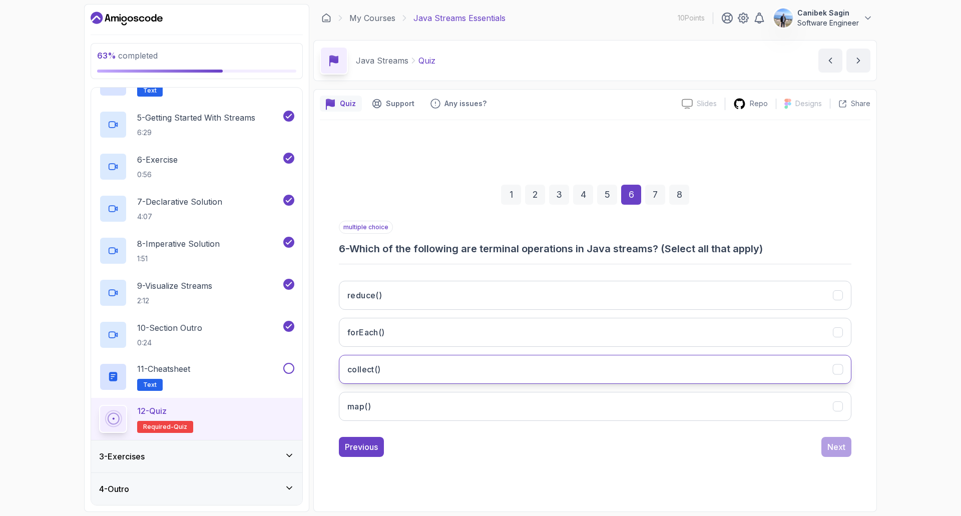
click at [822, 383] on button "collect()" at bounding box center [595, 369] width 513 height 29
click at [827, 332] on button "forEach()" at bounding box center [595, 332] width 513 height 29
click at [836, 446] on div "Next" at bounding box center [836, 447] width 18 height 12
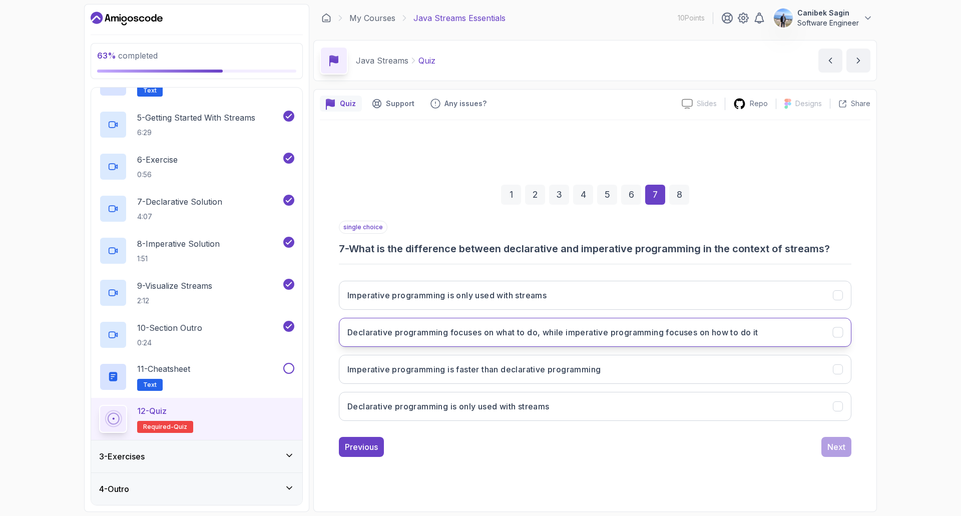
click at [614, 335] on h3 "Declarative programming focuses on what to do, while imperative programming foc…" at bounding box center [552, 332] width 411 height 12
click at [840, 447] on div "Next" at bounding box center [836, 447] width 18 height 12
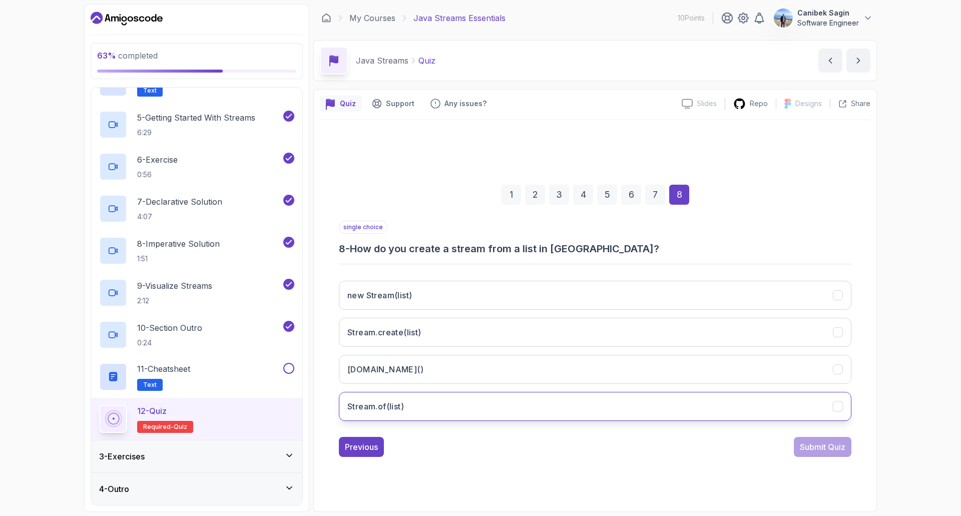
click at [625, 392] on button "Stream.of(list)" at bounding box center [595, 406] width 513 height 29
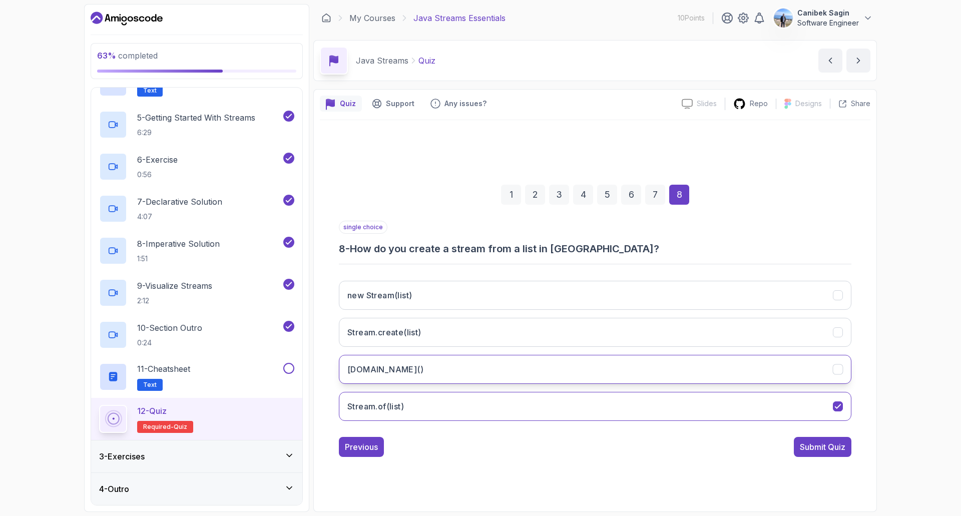
click at [444, 372] on button "[DOMAIN_NAME]()" at bounding box center [595, 369] width 513 height 29
click at [816, 446] on div "Submit Quiz" at bounding box center [823, 447] width 46 height 12
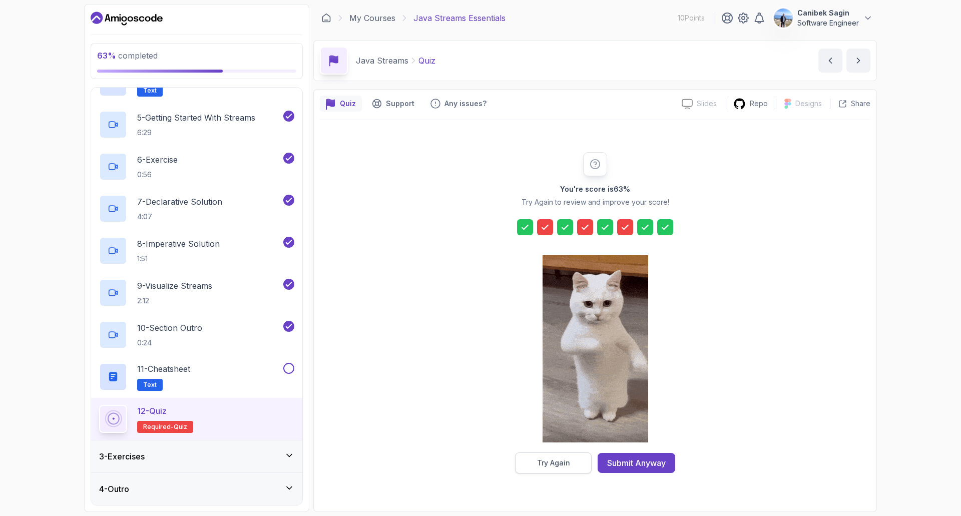
click at [569, 464] on div "Try Again" at bounding box center [553, 463] width 33 height 10
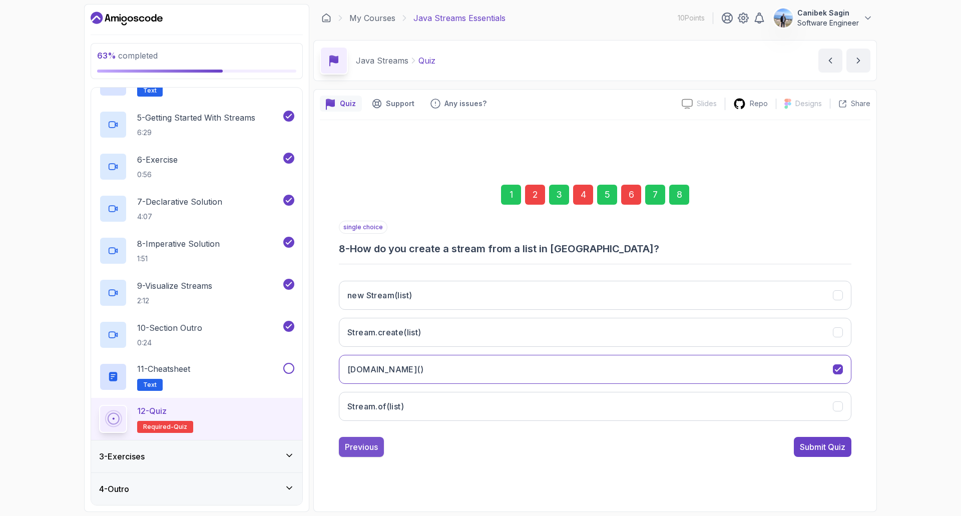
click at [361, 442] on div "Previous" at bounding box center [361, 447] width 33 height 12
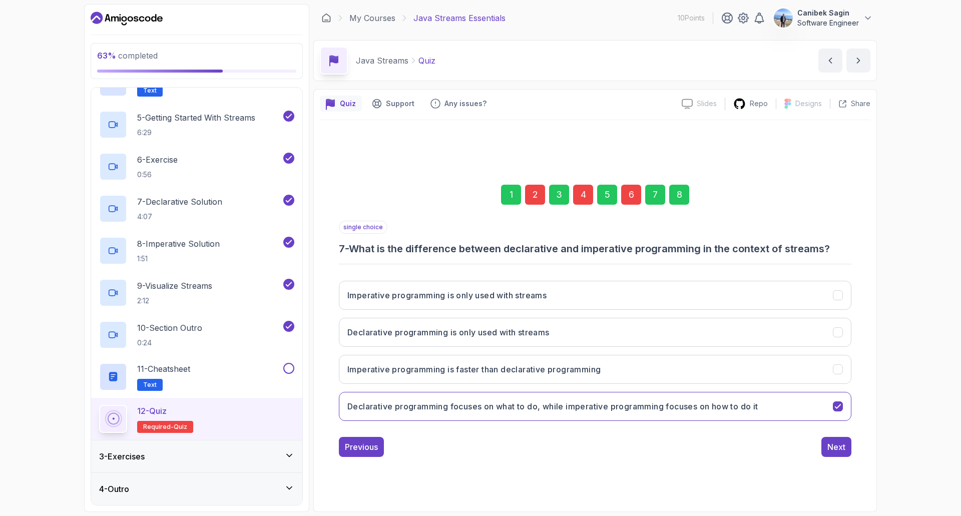
click at [361, 442] on div "Previous" at bounding box center [361, 447] width 33 height 12
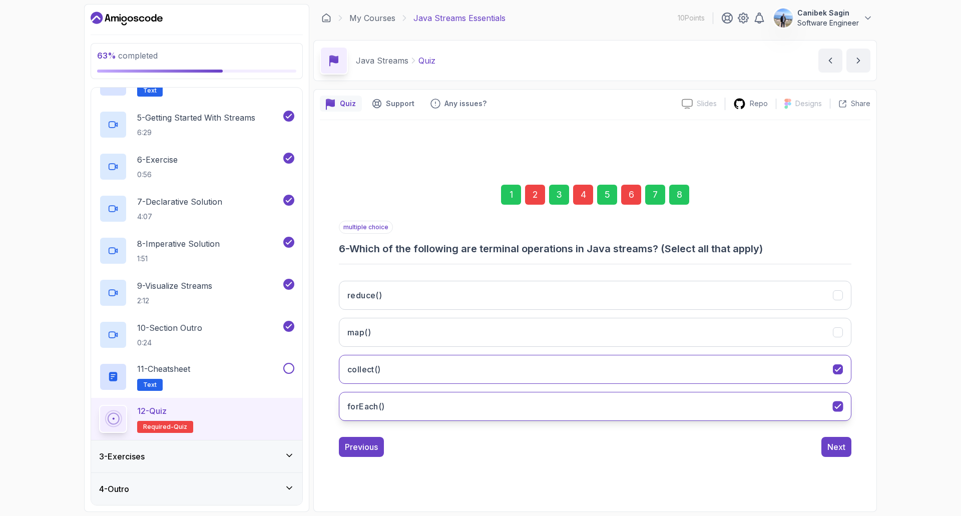
click at [815, 404] on button "forEach()" at bounding box center [595, 406] width 513 height 29
click at [377, 448] on div "Previous" at bounding box center [361, 447] width 33 height 12
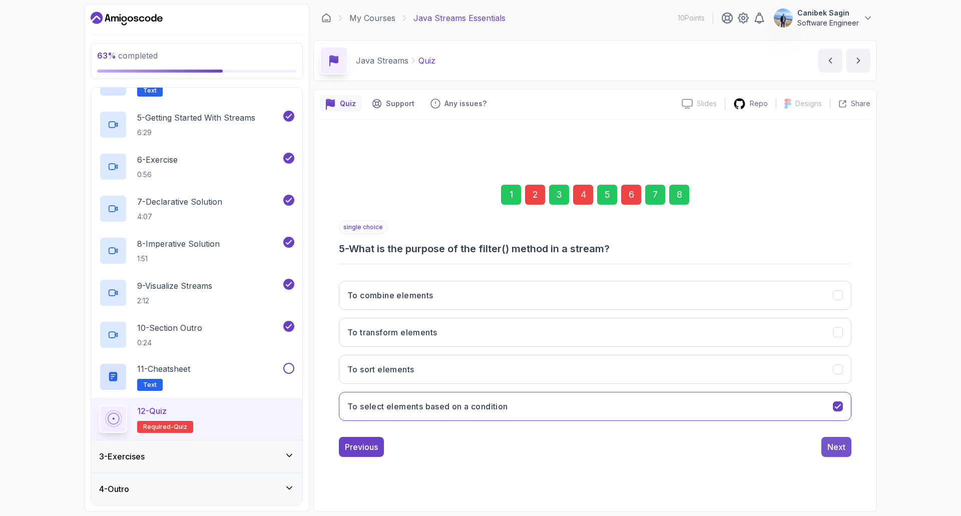
click at [839, 449] on div "Next" at bounding box center [836, 447] width 18 height 12
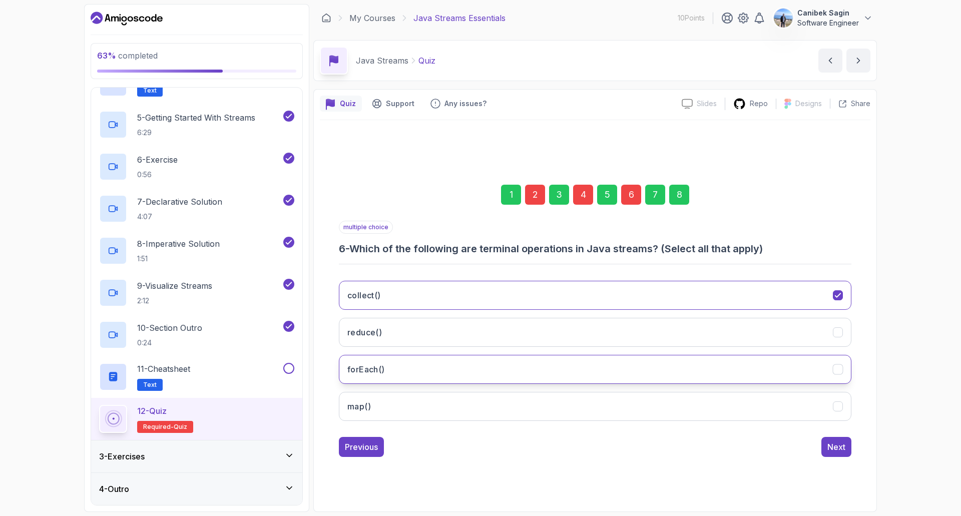
click at [478, 364] on button "forEach()" at bounding box center [595, 369] width 513 height 29
click at [470, 325] on button "reduce()" at bounding box center [595, 332] width 513 height 29
click at [366, 447] on div "Previous" at bounding box center [361, 447] width 33 height 12
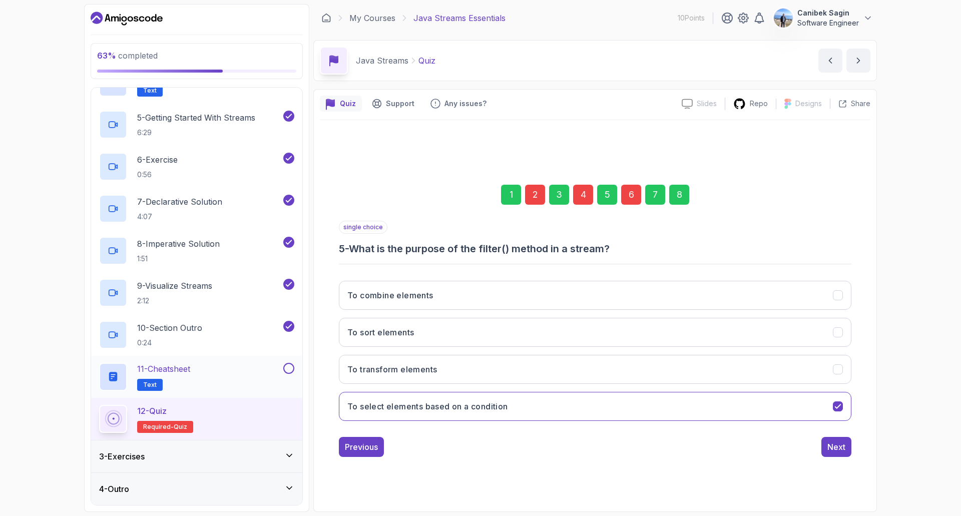
click at [207, 372] on div "11 - Cheatsheet Text" at bounding box center [190, 377] width 182 height 28
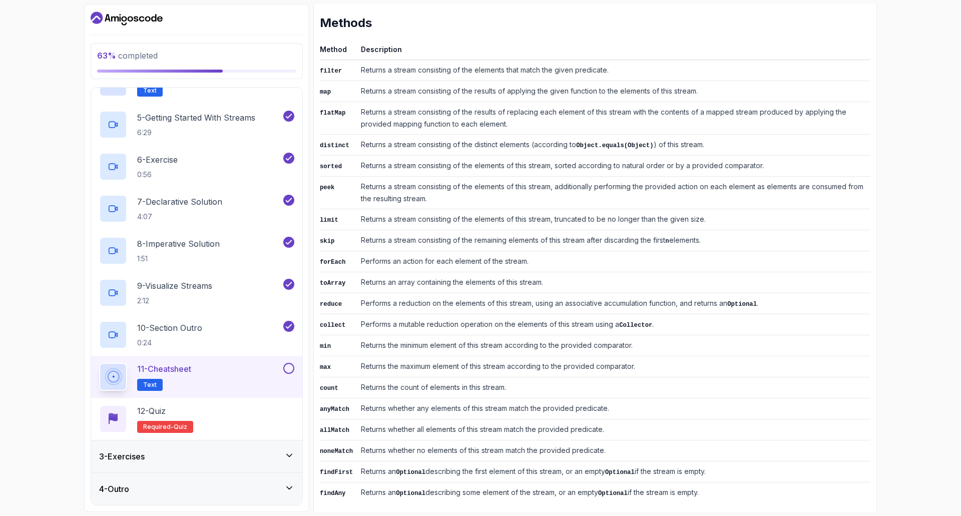
scroll to position [363, 0]
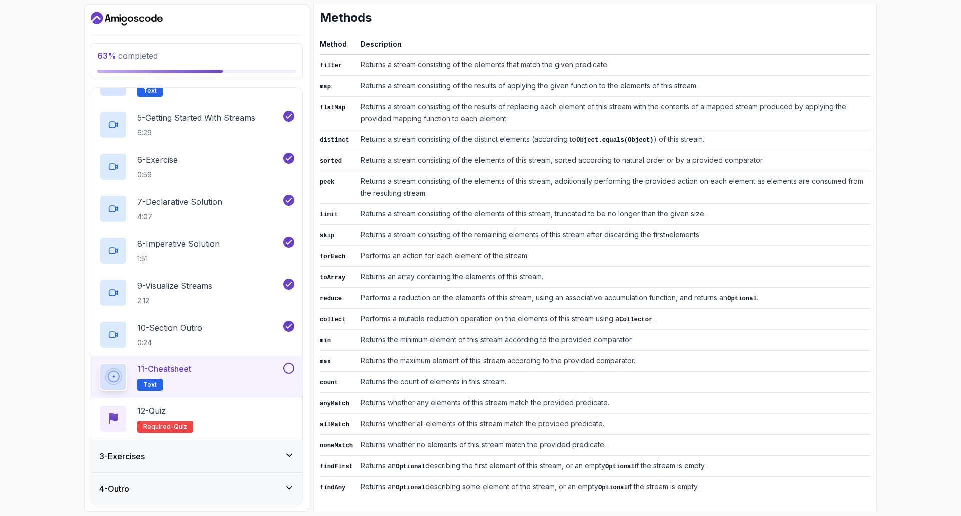
click at [419, 296] on td "Performs a reduction on the elements of this stream, using an associative accum…" at bounding box center [614, 297] width 514 height 21
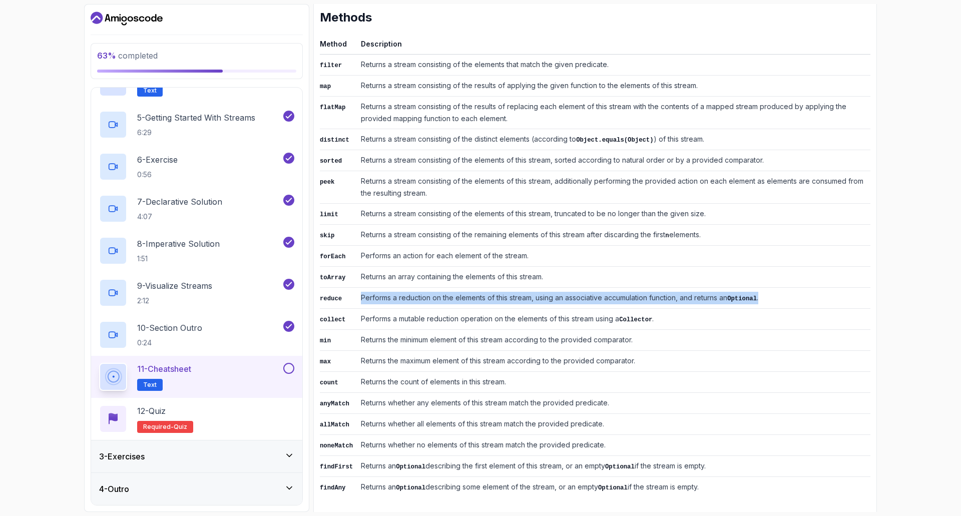
click at [419, 296] on td "Performs a reduction on the elements of this stream, using an associative accum…" at bounding box center [614, 297] width 514 height 21
click at [260, 424] on div "12 - Quiz Required- quiz" at bounding box center [196, 419] width 195 height 28
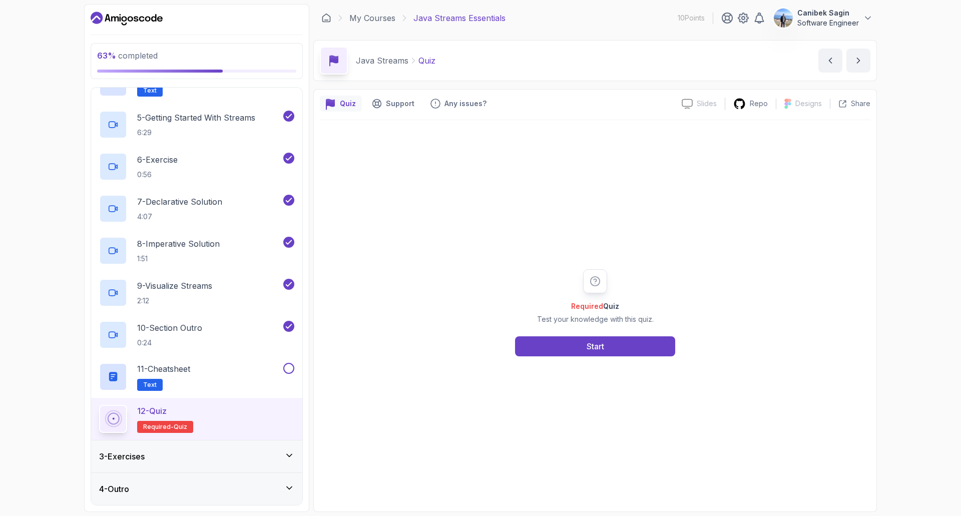
click at [228, 431] on div "12 - Quiz Required- quiz" at bounding box center [196, 419] width 195 height 28
click at [581, 334] on div "Required Quiz Test your knowledge with this quiz. Start" at bounding box center [595, 312] width 192 height 87
click at [582, 345] on button "Start" at bounding box center [595, 346] width 160 height 20
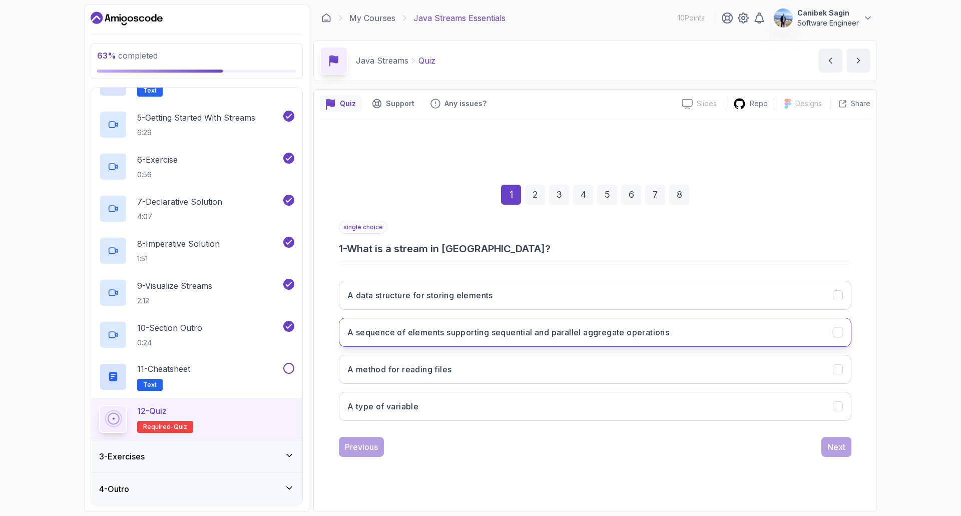
click at [505, 337] on h3 "A sequence of elements supporting sequential and parallel aggregate operations" at bounding box center [508, 332] width 322 height 12
click at [843, 449] on div "Next" at bounding box center [836, 447] width 18 height 12
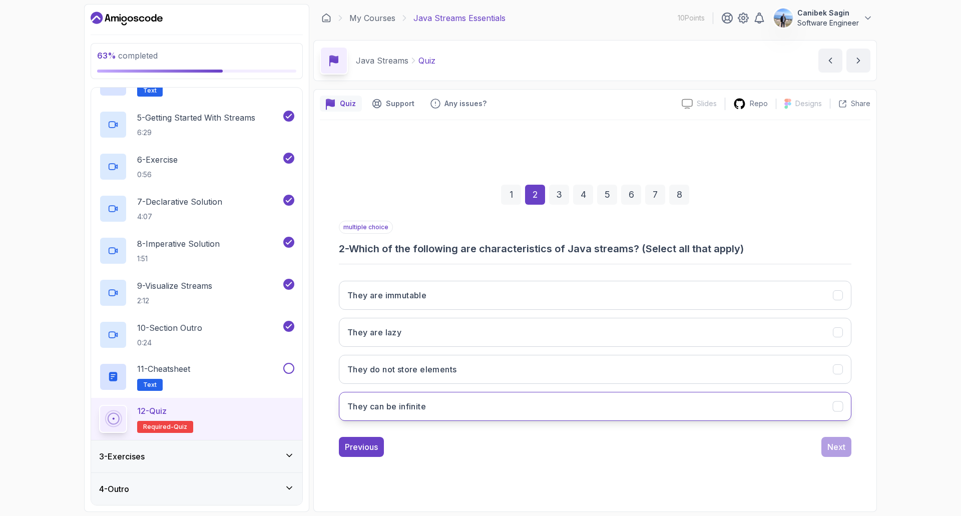
click at [469, 403] on button "They can be infinite" at bounding box center [595, 406] width 513 height 29
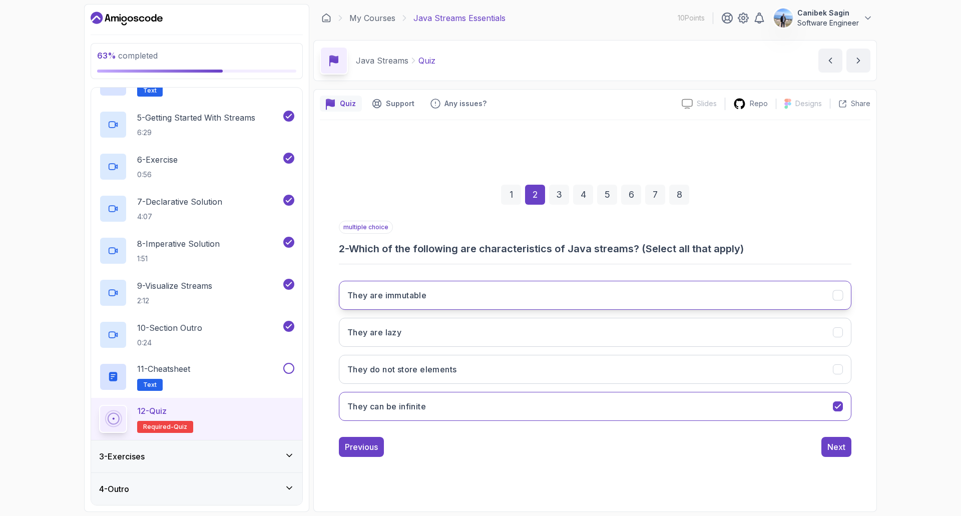
click at [435, 293] on button "They are immutable" at bounding box center [595, 295] width 513 height 29
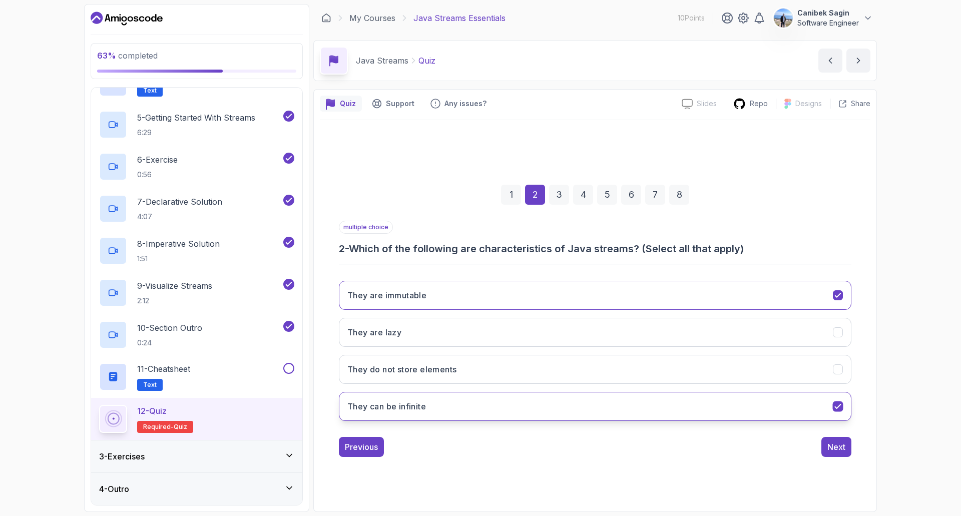
click at [519, 404] on button "They can be infinite" at bounding box center [595, 406] width 513 height 29
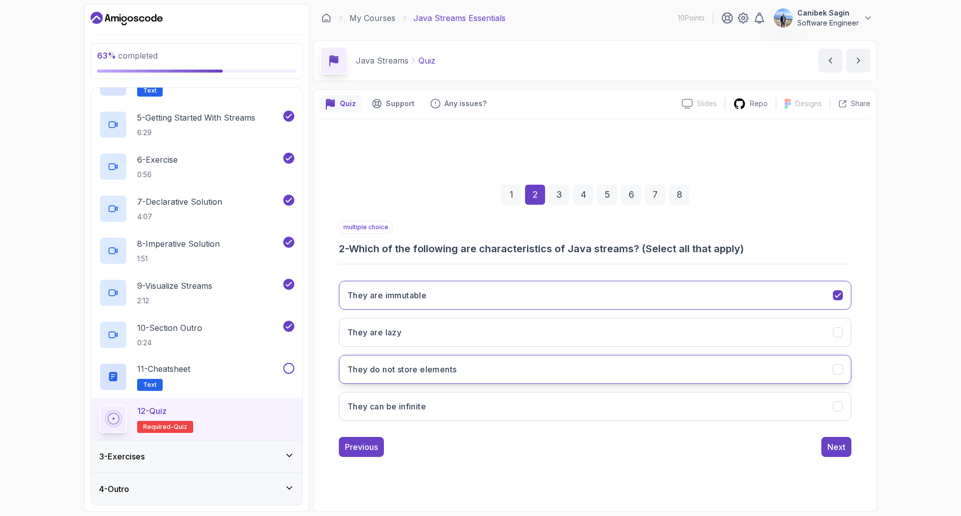
click at [486, 367] on button "They do not store elements" at bounding box center [595, 369] width 513 height 29
click at [836, 445] on div "Next" at bounding box center [836, 447] width 18 height 12
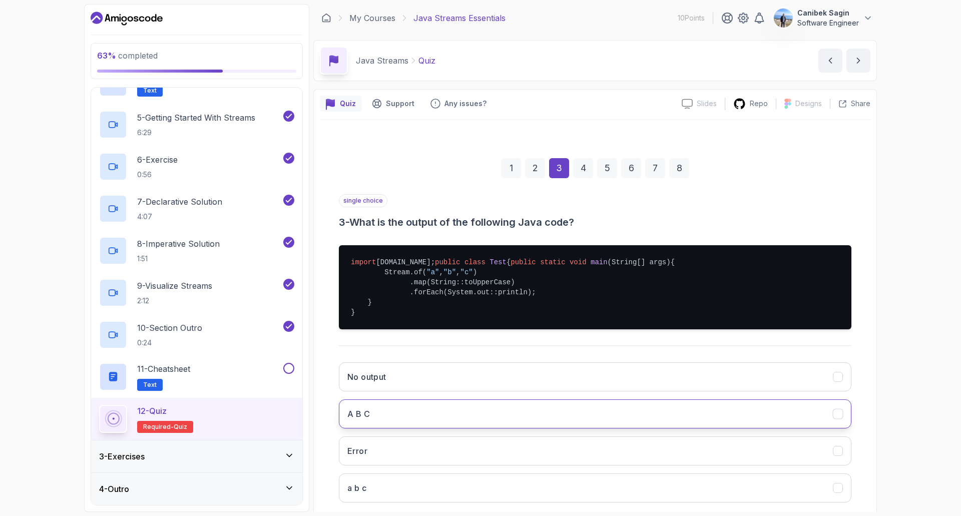
click at [646, 428] on button "A B C" at bounding box center [595, 413] width 513 height 29
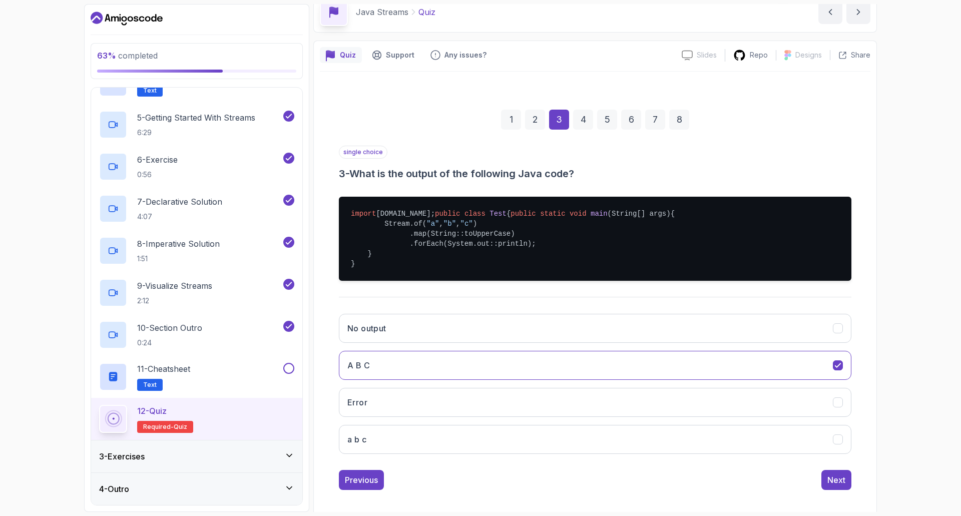
scroll to position [75, 0]
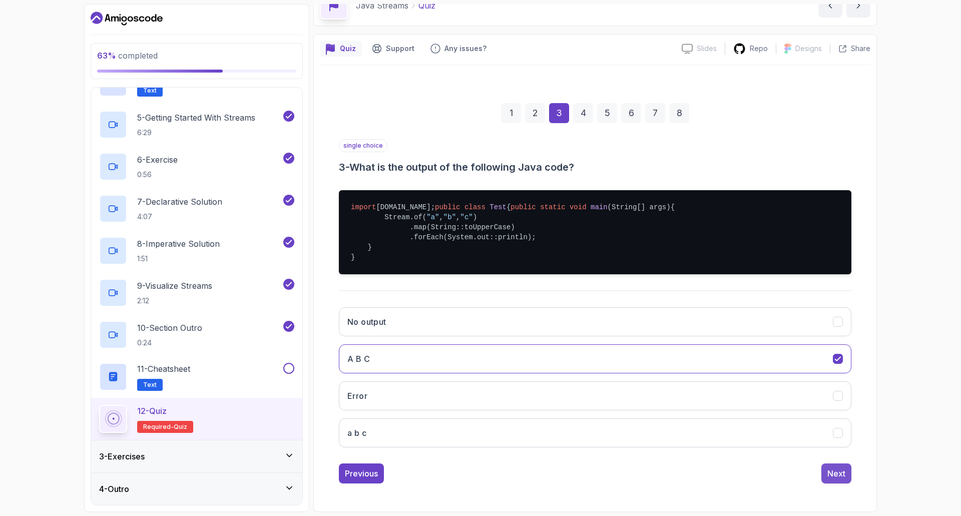
click at [840, 473] on div "Next" at bounding box center [836, 474] width 18 height 12
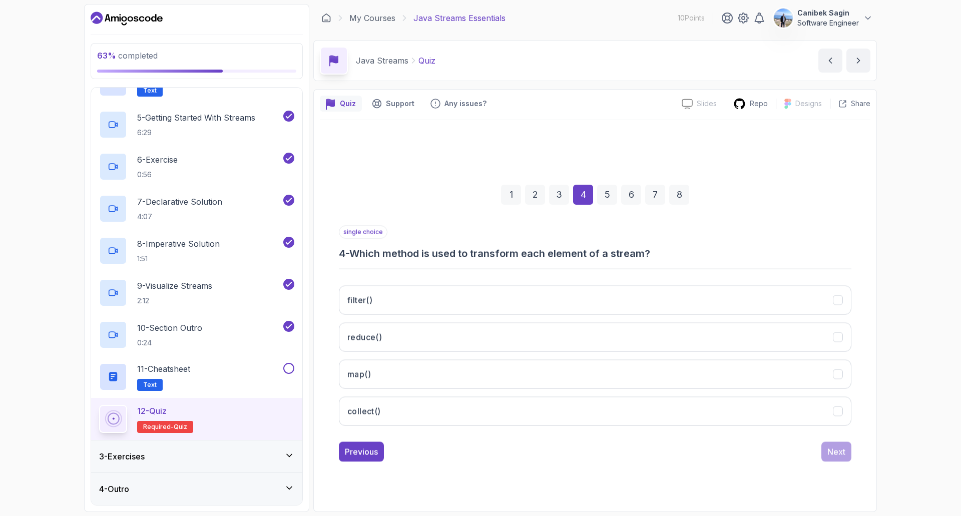
scroll to position [0, 0]
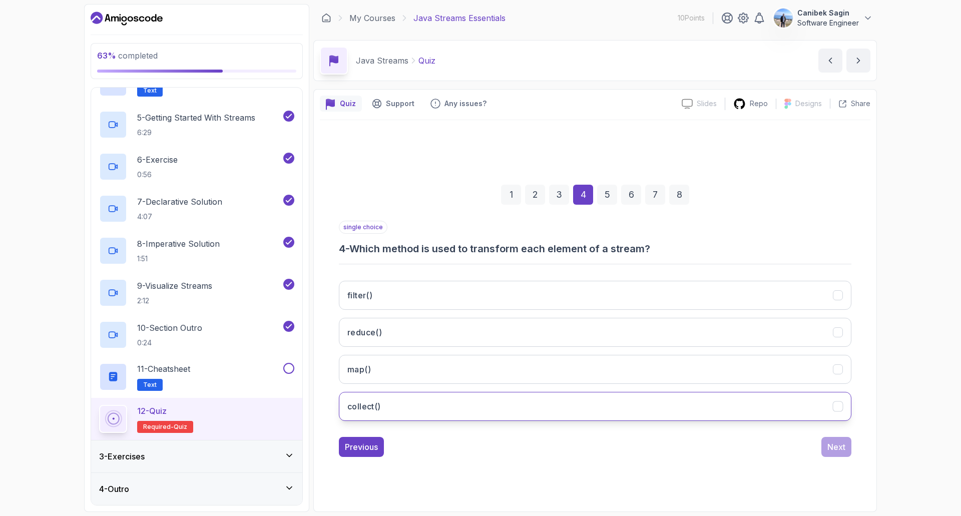
click at [439, 407] on button "collect()" at bounding box center [595, 406] width 513 height 29
click at [834, 449] on div "Next" at bounding box center [836, 447] width 18 height 12
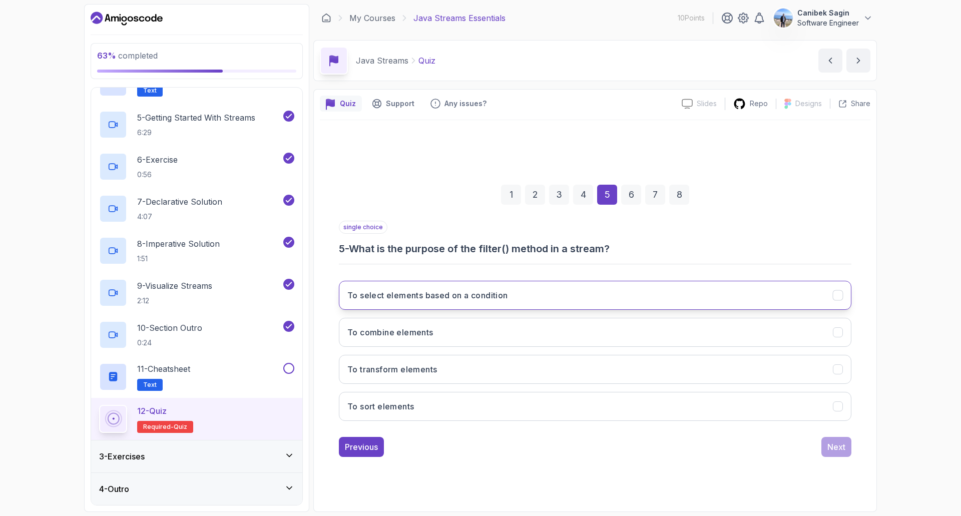
click at [540, 298] on button "To select elements based on a condition" at bounding box center [595, 295] width 513 height 29
click at [839, 443] on div "Next" at bounding box center [836, 447] width 18 height 12
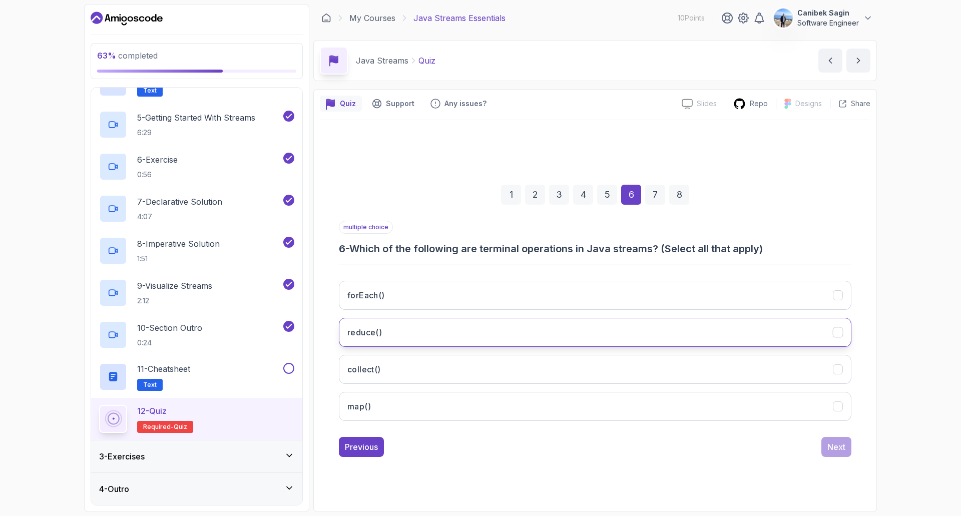
click at [452, 322] on button "reduce()" at bounding box center [595, 332] width 513 height 29
click at [449, 291] on button "forEach()" at bounding box center [595, 295] width 513 height 29
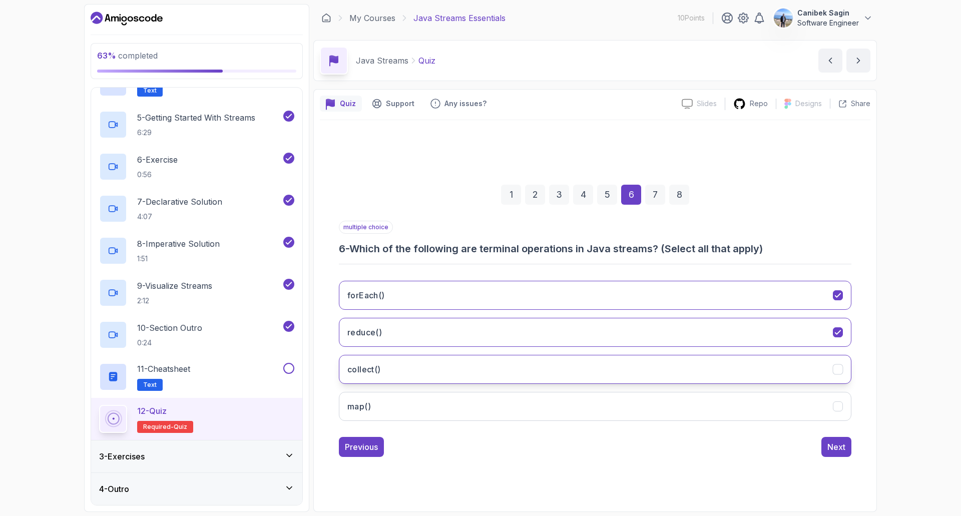
click at [448, 357] on button "collect()" at bounding box center [595, 369] width 513 height 29
click at [830, 449] on div "Next" at bounding box center [836, 447] width 18 height 12
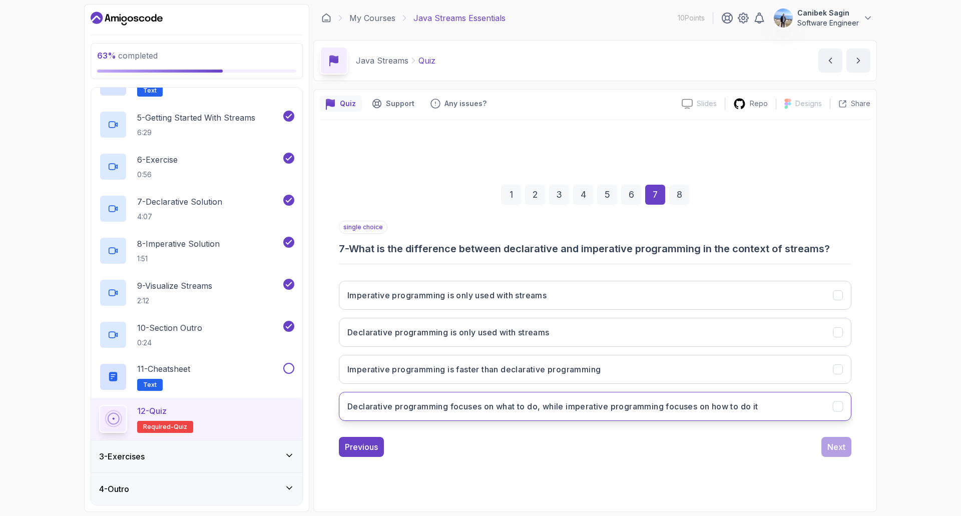
click at [696, 407] on h3 "Declarative programming focuses on what to do, while imperative programming foc…" at bounding box center [552, 406] width 411 height 12
click at [841, 446] on div "Next" at bounding box center [836, 447] width 18 height 12
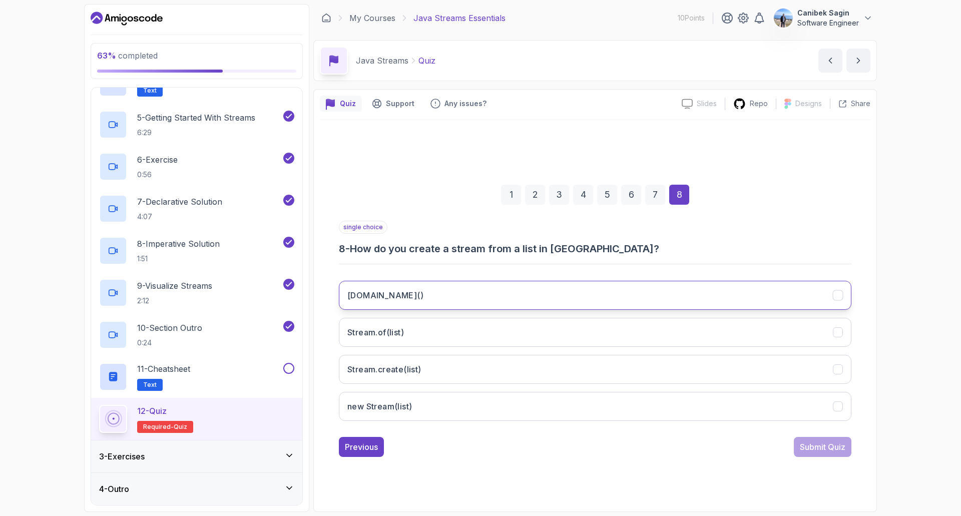
click at [433, 296] on button "[DOMAIN_NAME]()" at bounding box center [595, 295] width 513 height 29
click at [816, 448] on div "Submit Quiz" at bounding box center [823, 447] width 46 height 12
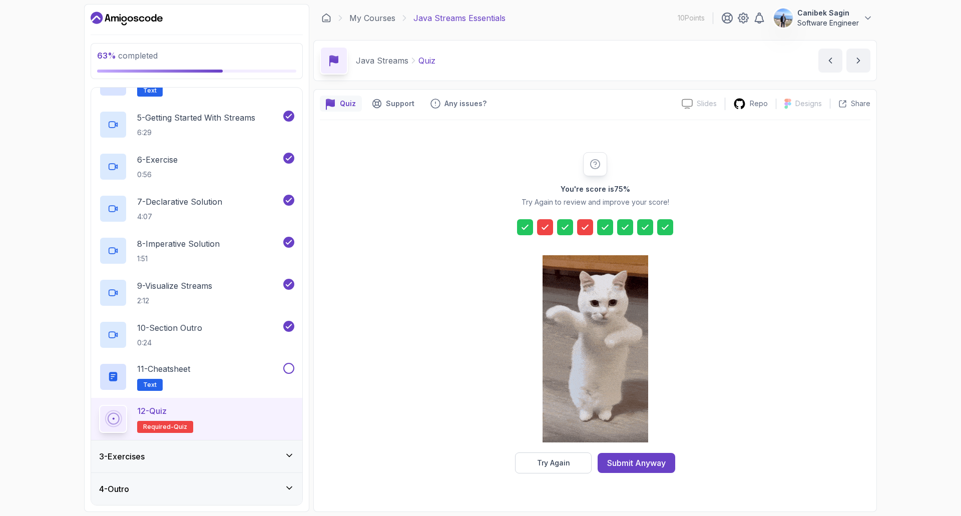
click at [543, 225] on icon at bounding box center [545, 227] width 10 height 10
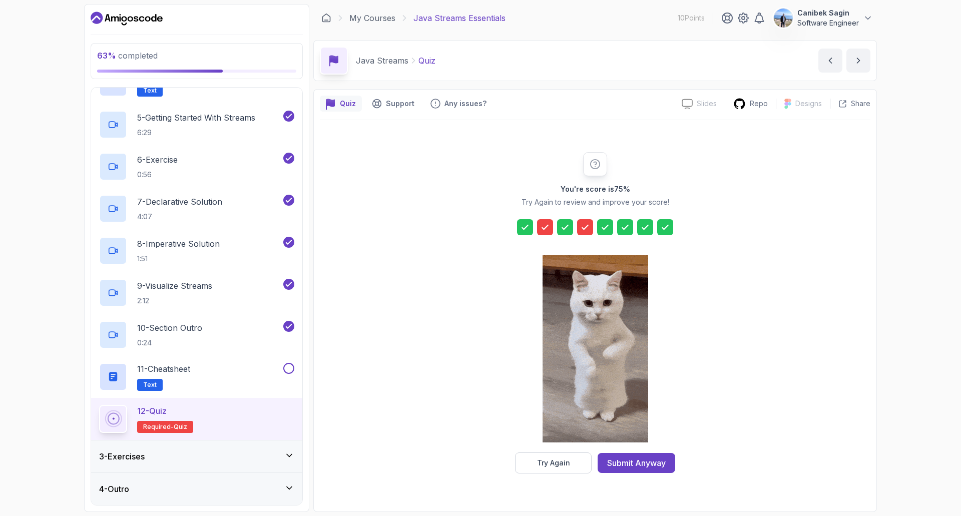
click at [543, 225] on icon at bounding box center [545, 227] width 10 height 10
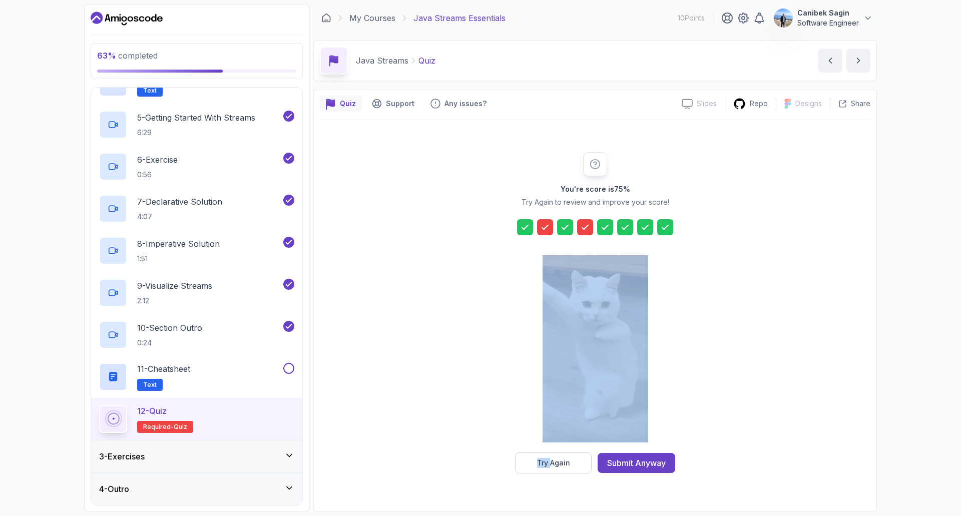
click at [543, 225] on icon at bounding box center [545, 227] width 10 height 10
click at [568, 466] on div "Try Again" at bounding box center [553, 463] width 33 height 10
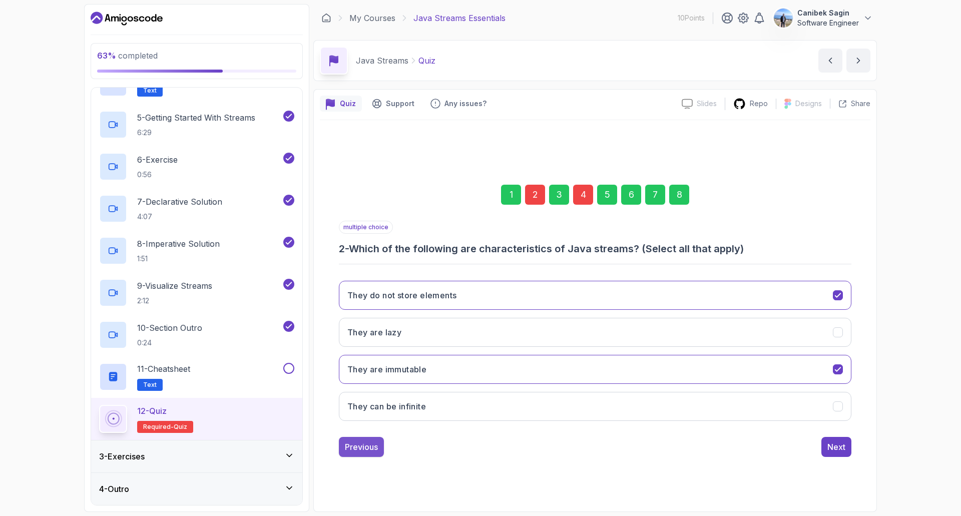
click at [368, 447] on div "Previous" at bounding box center [361, 447] width 33 height 12
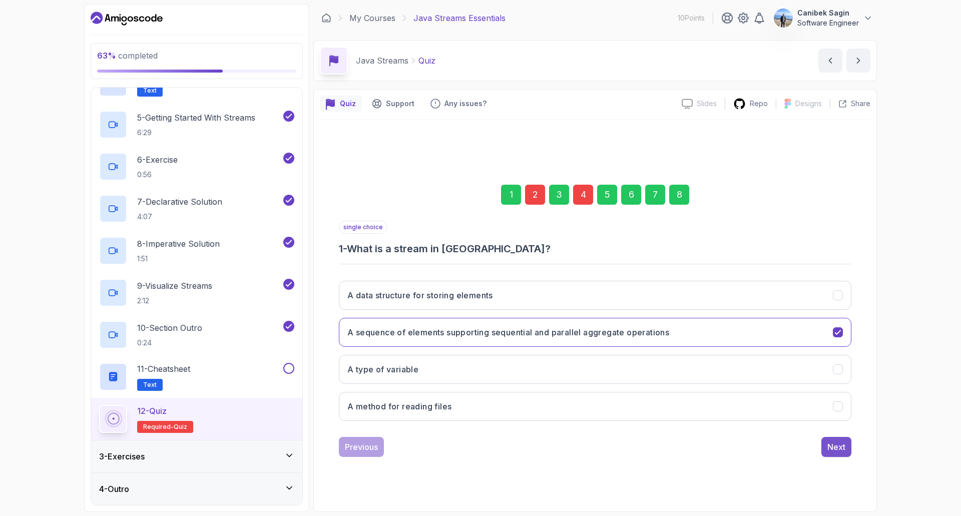
click at [835, 448] on div "Next" at bounding box center [836, 447] width 18 height 12
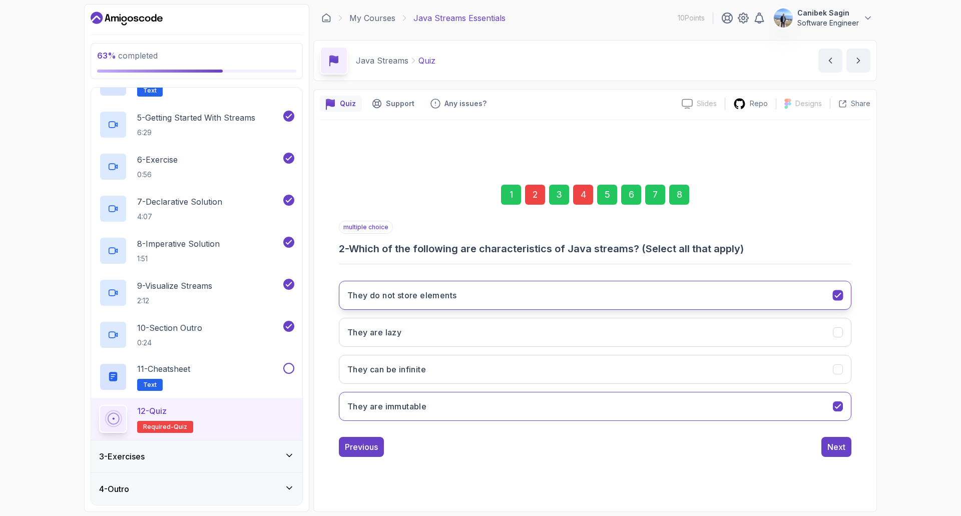
click at [836, 295] on icon "They do not store elements" at bounding box center [838, 296] width 10 height 10
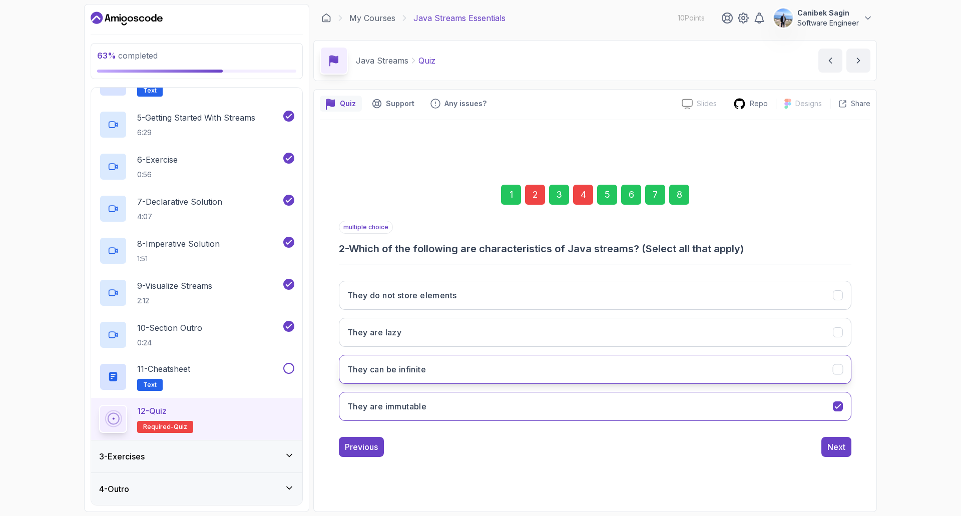
click at [830, 378] on button "They can be infinite" at bounding box center [595, 369] width 513 height 29
click at [840, 446] on div "Next" at bounding box center [836, 447] width 18 height 12
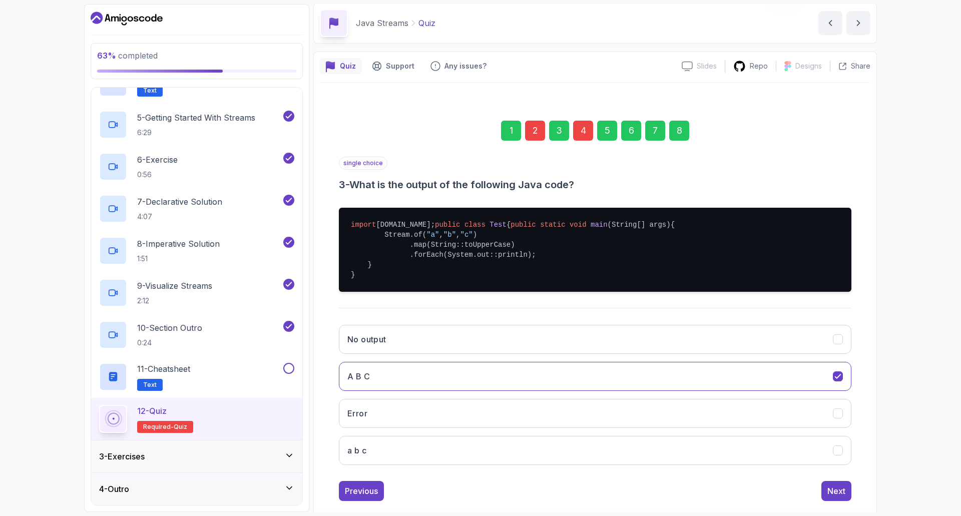
scroll to position [75, 0]
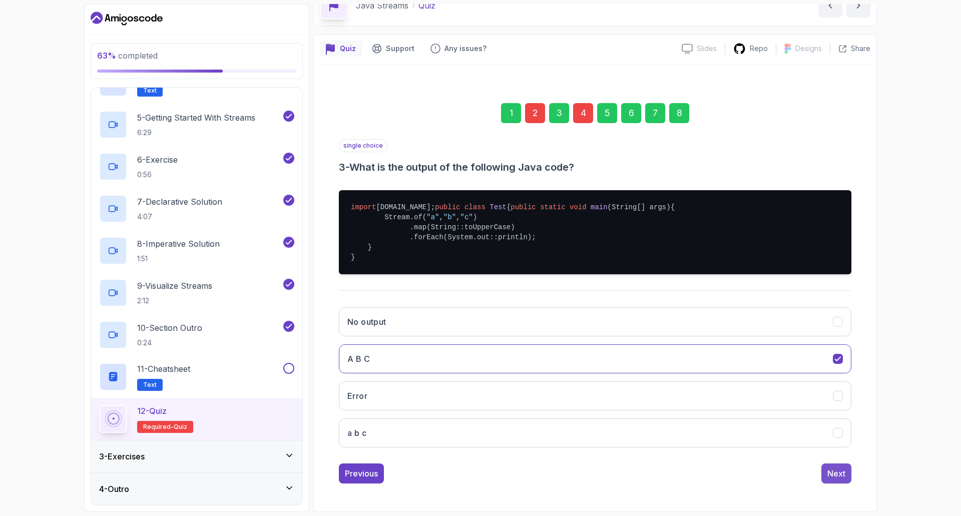
click at [833, 474] on div "Next" at bounding box center [836, 474] width 18 height 12
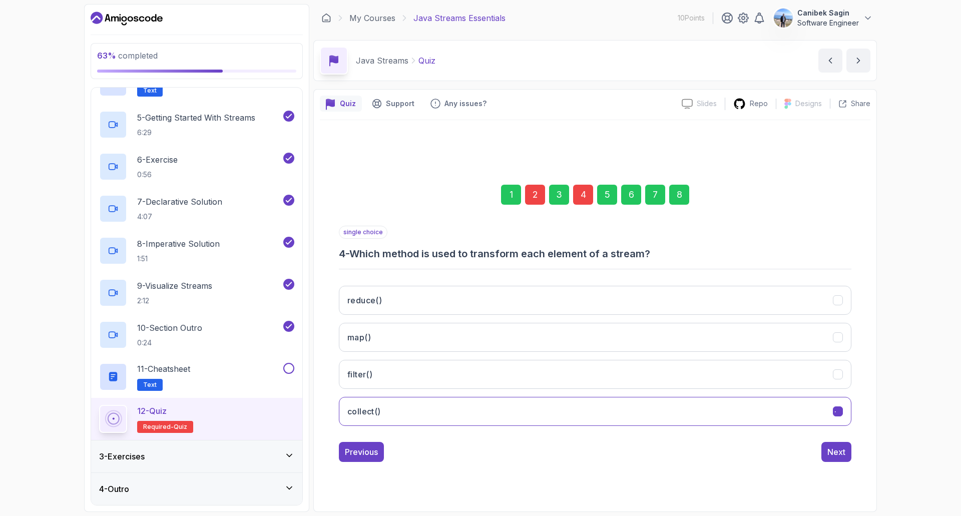
scroll to position [0, 0]
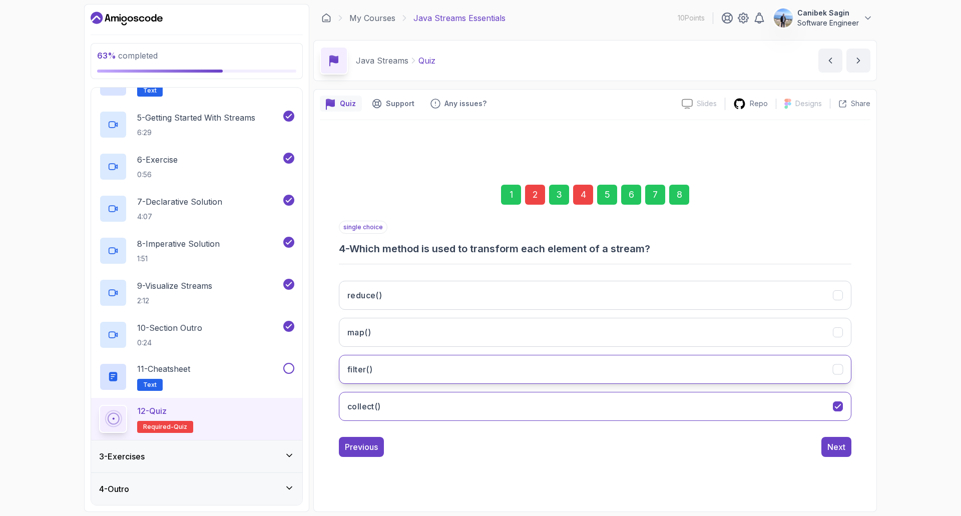
click at [806, 369] on button "filter()" at bounding box center [595, 369] width 513 height 29
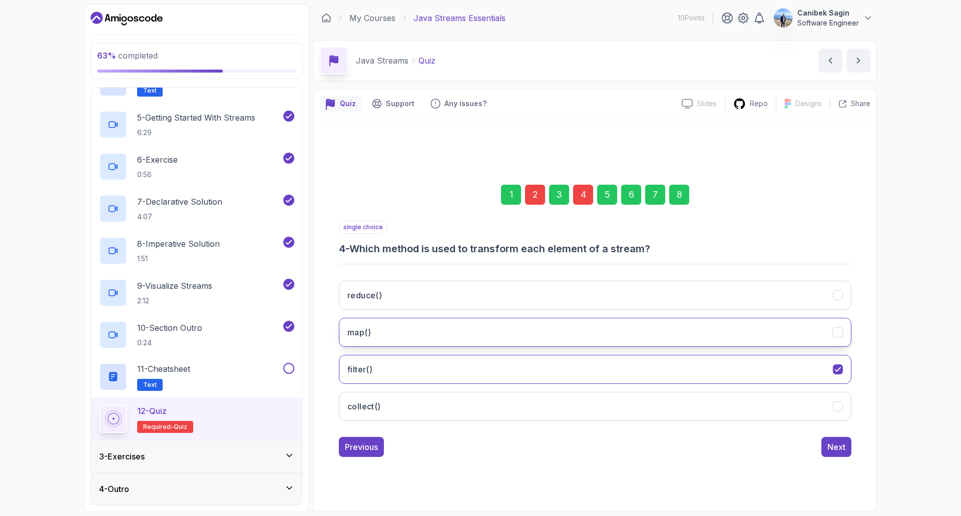
click at [795, 330] on button "map()" at bounding box center [595, 332] width 513 height 29
click at [836, 449] on div "Next" at bounding box center [836, 447] width 18 height 12
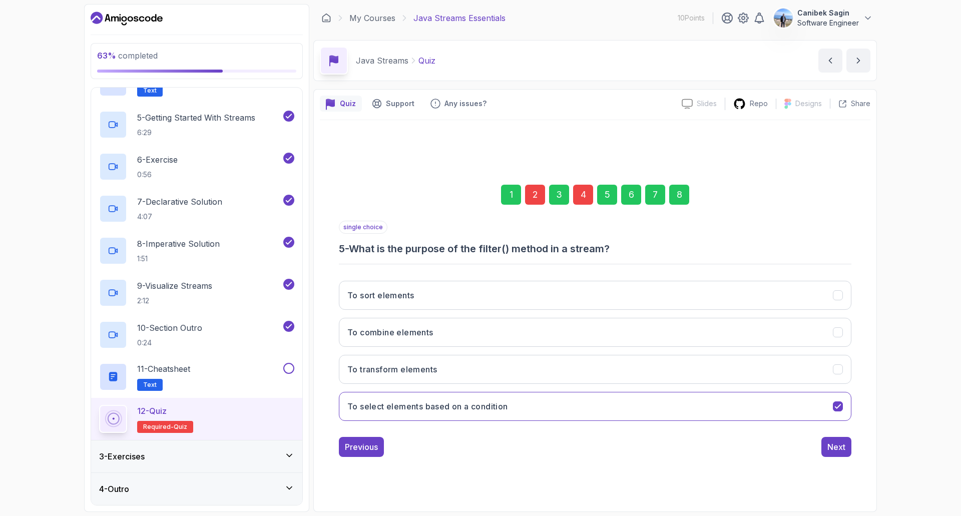
click at [836, 449] on div "Next" at bounding box center [836, 447] width 18 height 12
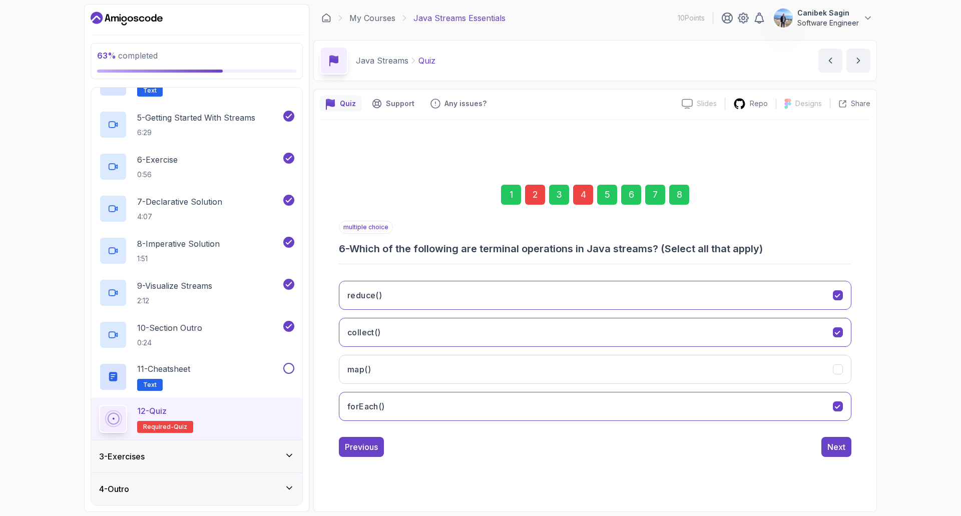
click at [836, 449] on div "Next" at bounding box center [836, 447] width 18 height 12
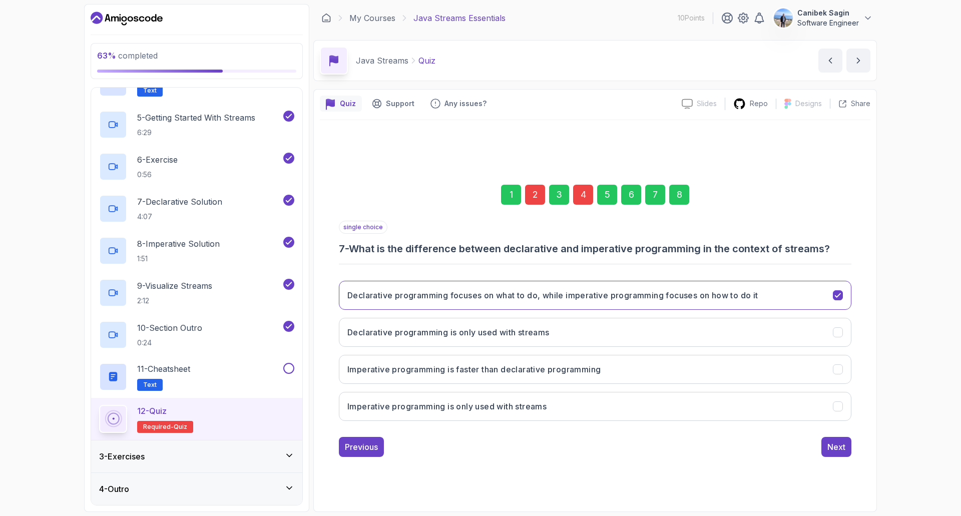
click at [836, 449] on div "Next" at bounding box center [836, 447] width 18 height 12
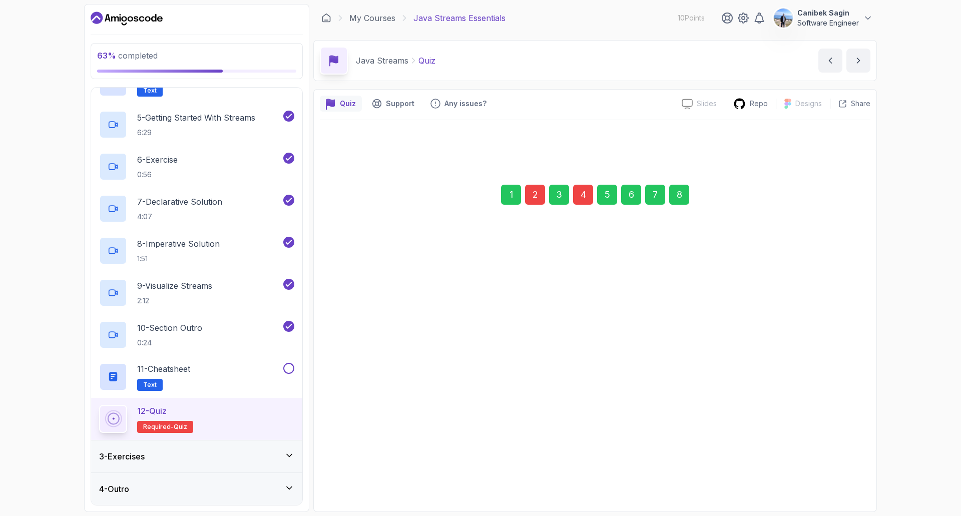
click at [836, 449] on div "Submit Quiz" at bounding box center [823, 447] width 46 height 12
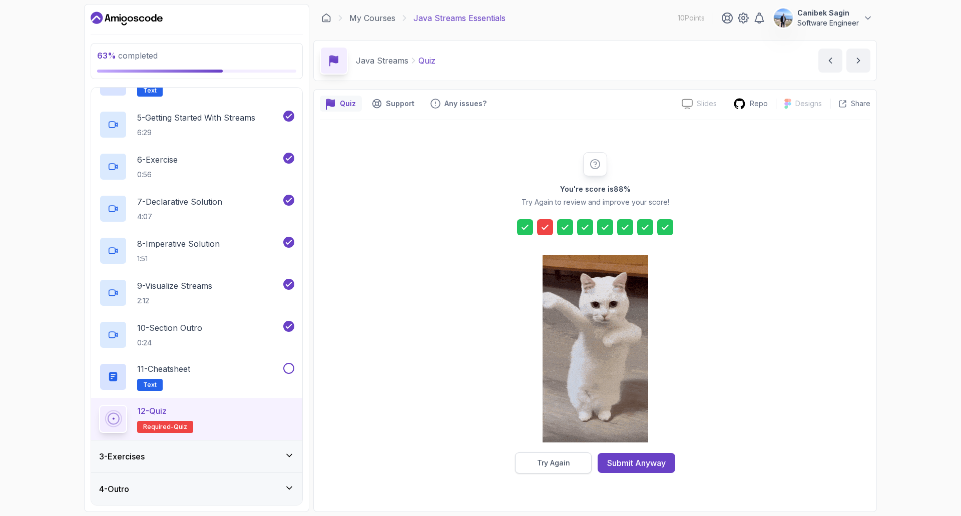
click at [552, 462] on div "Try Again" at bounding box center [553, 463] width 33 height 10
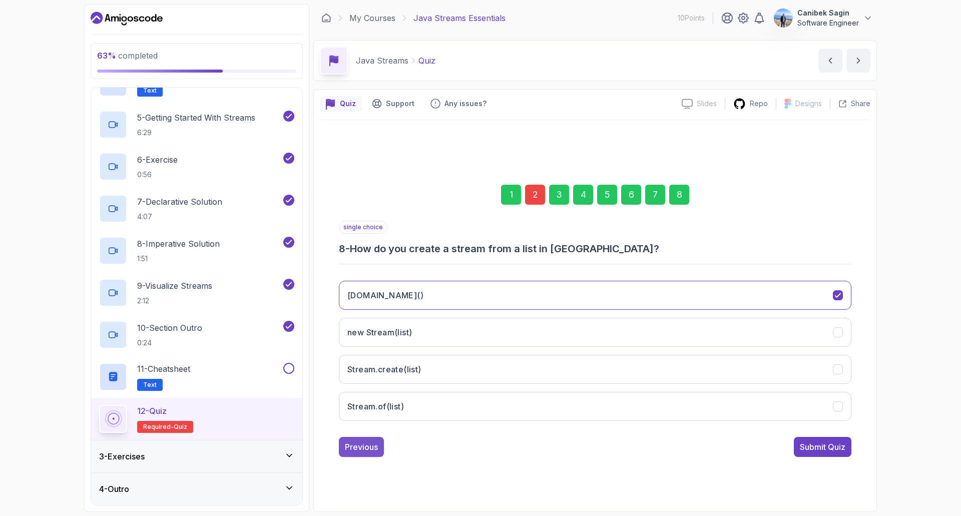
click at [355, 448] on div "Previous" at bounding box center [361, 447] width 33 height 12
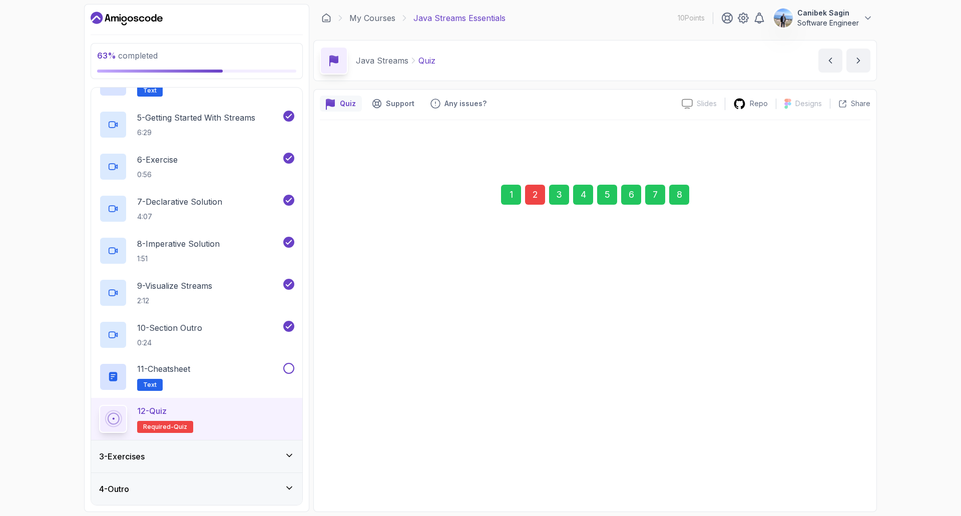
click at [356, 447] on div "Previous" at bounding box center [361, 447] width 33 height 12
click at [356, 447] on div "Previous" at bounding box center [361, 446] width 33 height 12
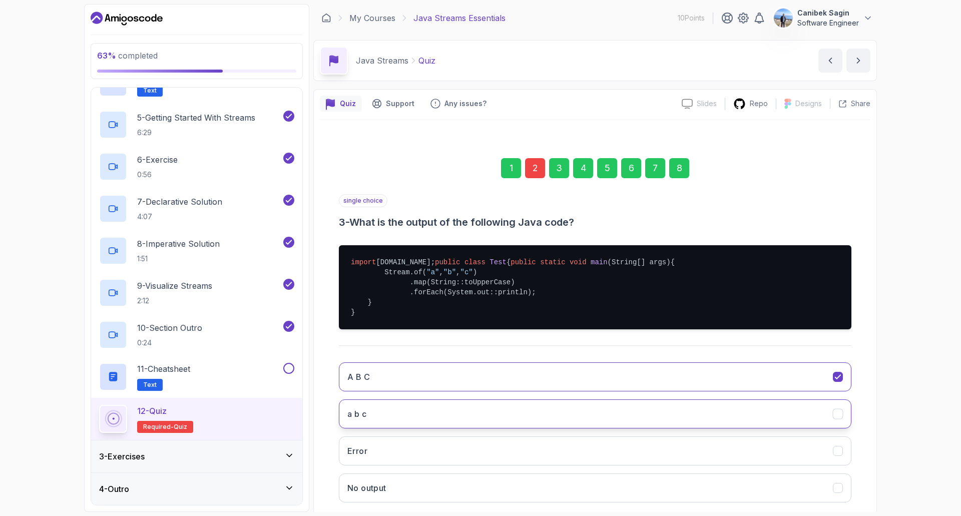
scroll to position [75, 0]
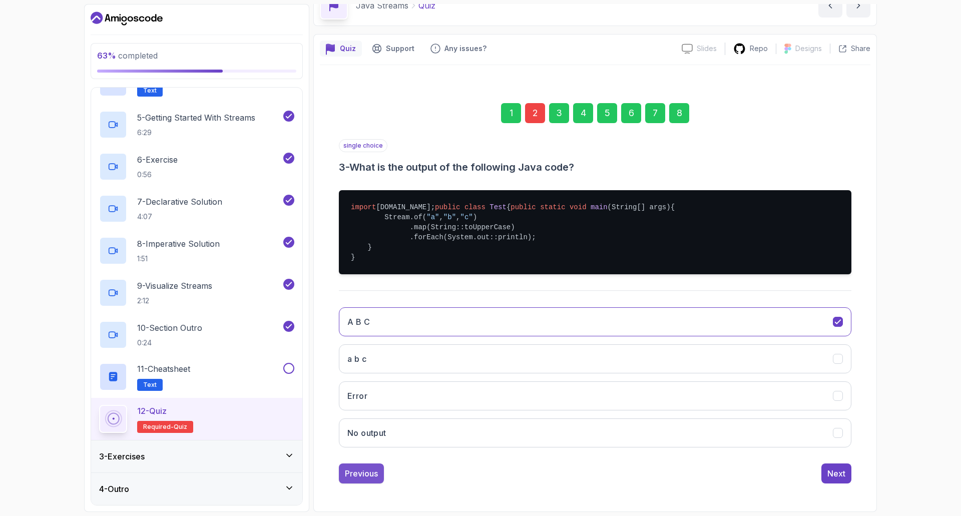
click at [356, 474] on div "Previous" at bounding box center [361, 474] width 33 height 12
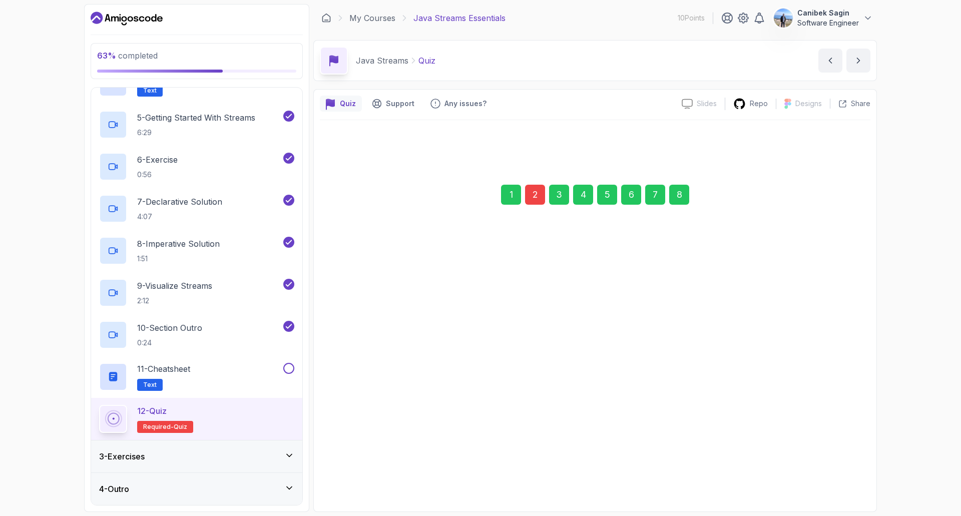
scroll to position [0, 0]
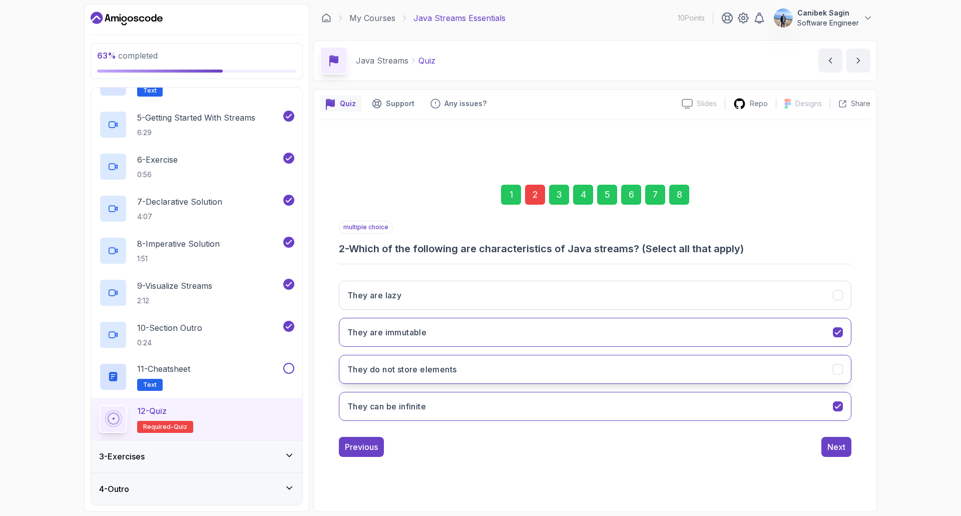
click at [826, 370] on button "They do not store elements" at bounding box center [595, 369] width 513 height 29
click at [831, 398] on button "They can be infinite" at bounding box center [595, 406] width 513 height 29
click at [839, 446] on div "Next" at bounding box center [836, 447] width 18 height 12
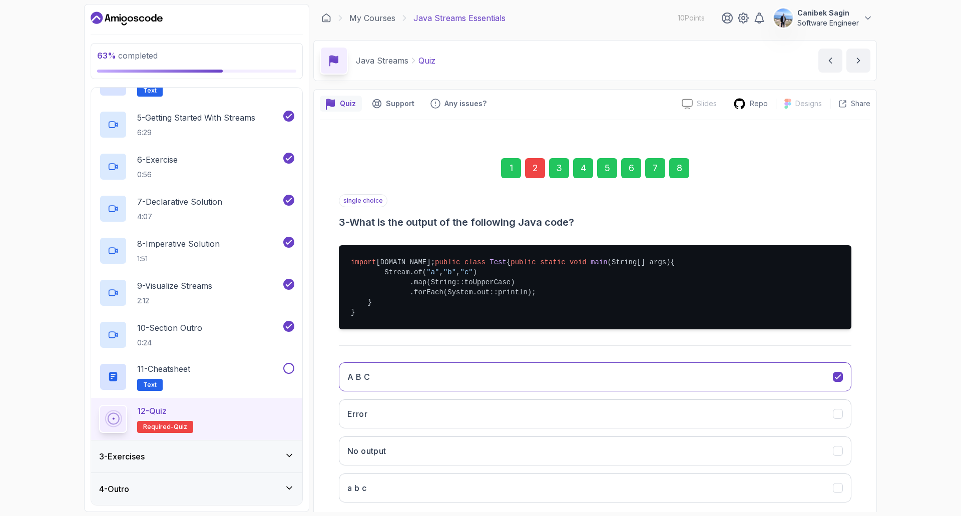
click at [685, 170] on div "8" at bounding box center [679, 168] width 20 height 20
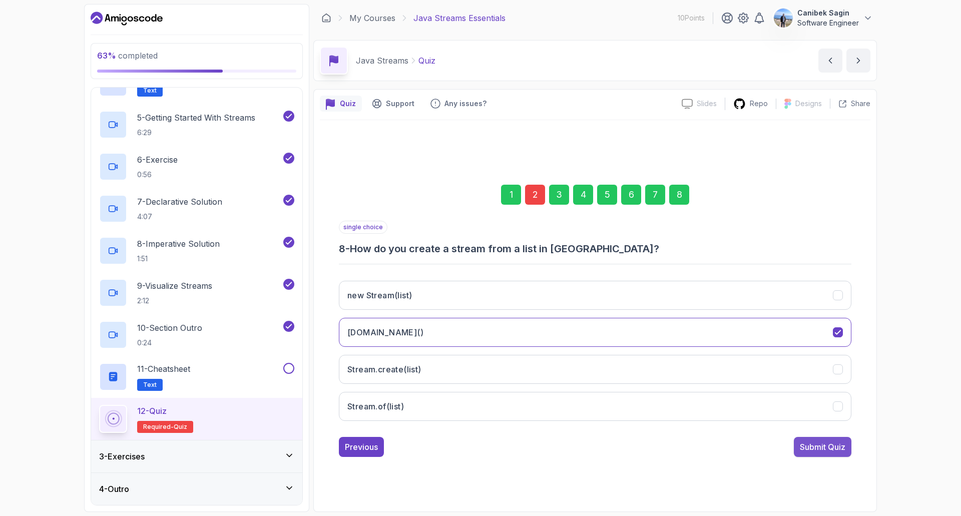
click at [822, 453] on button "Submit Quiz" at bounding box center [823, 447] width 58 height 20
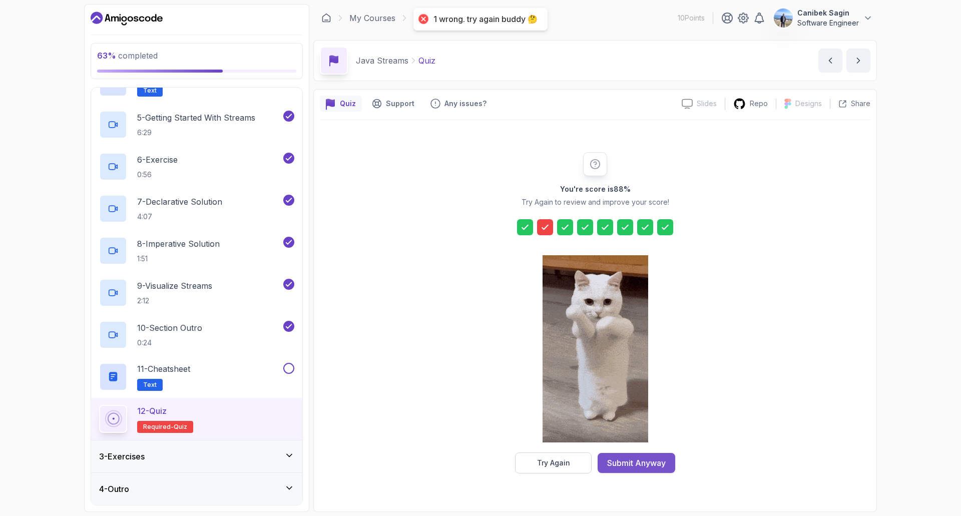
click at [661, 463] on div "Submit Anyway" at bounding box center [636, 463] width 59 height 12
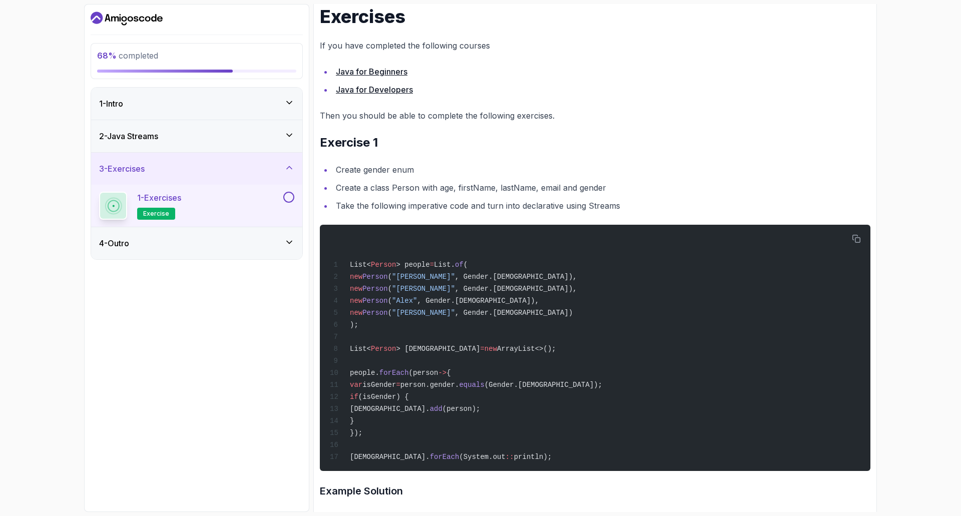
scroll to position [139, 0]
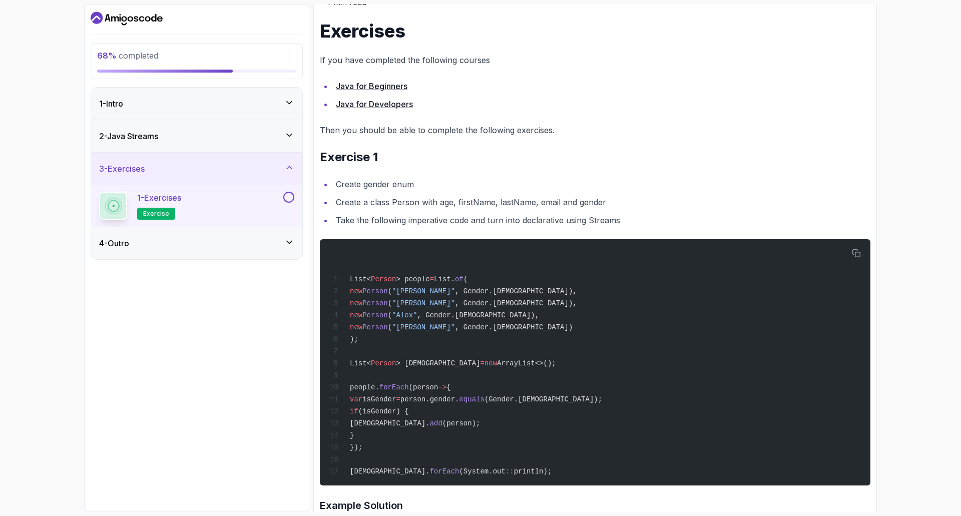
click at [288, 201] on button at bounding box center [288, 197] width 11 height 11
click at [277, 240] on div "4 - Outro" at bounding box center [196, 243] width 195 height 12
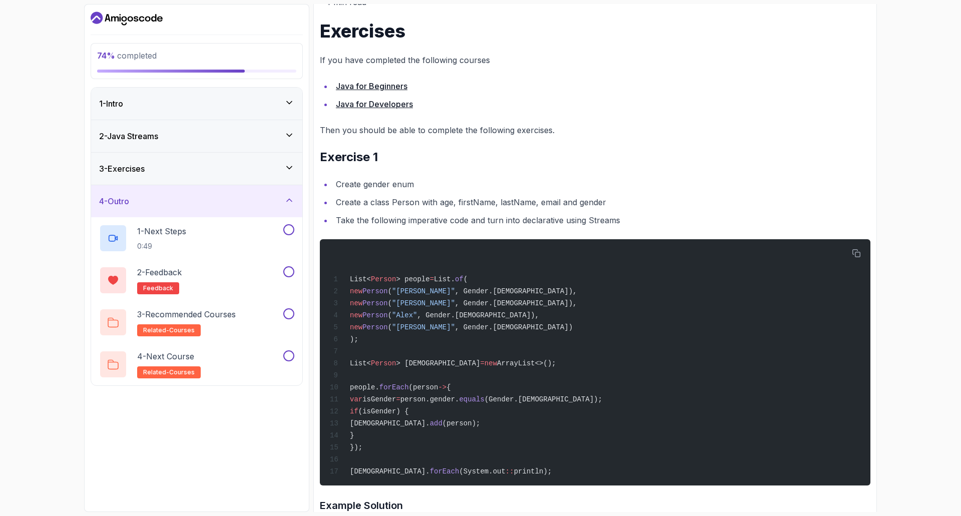
click at [277, 240] on div "1 - Next Steps 0:49" at bounding box center [190, 238] width 182 height 28
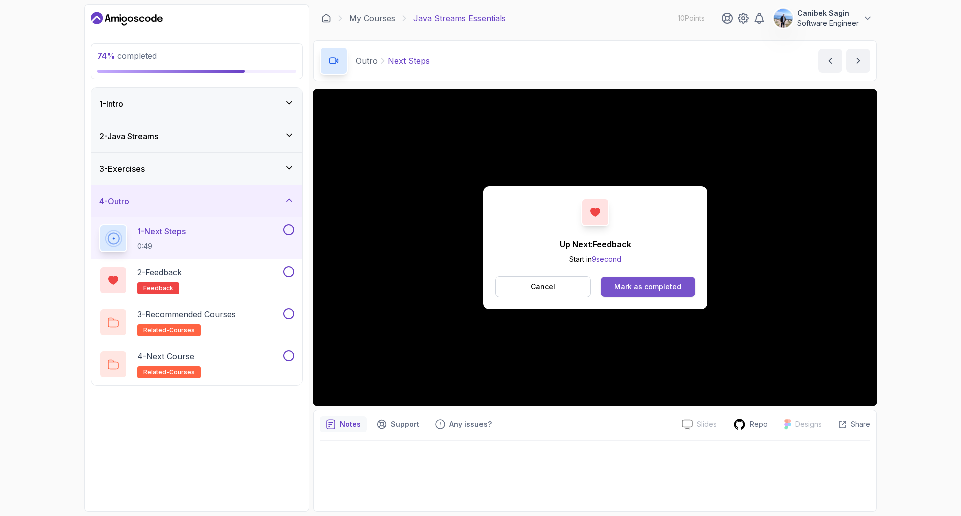
click at [660, 289] on div "Mark as completed" at bounding box center [647, 287] width 67 height 10
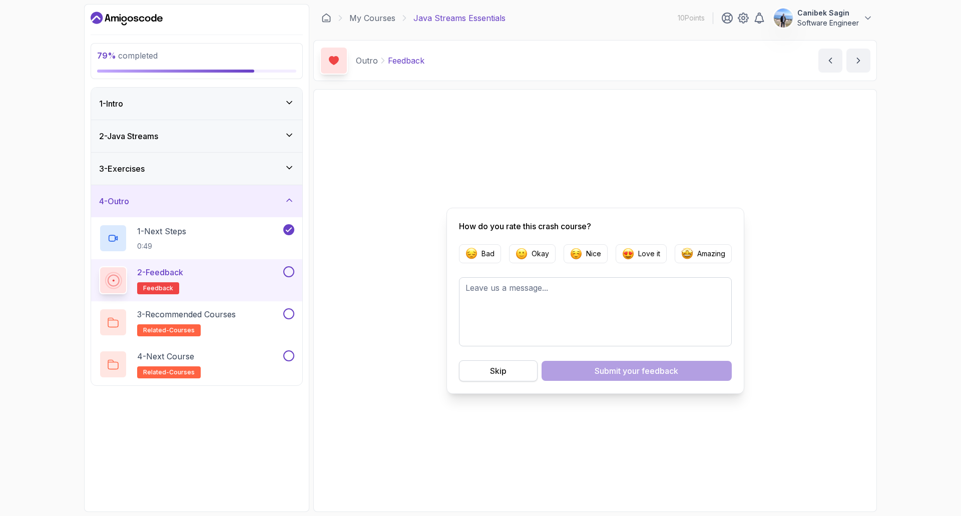
click at [513, 371] on button "Skip" at bounding box center [498, 370] width 79 height 21
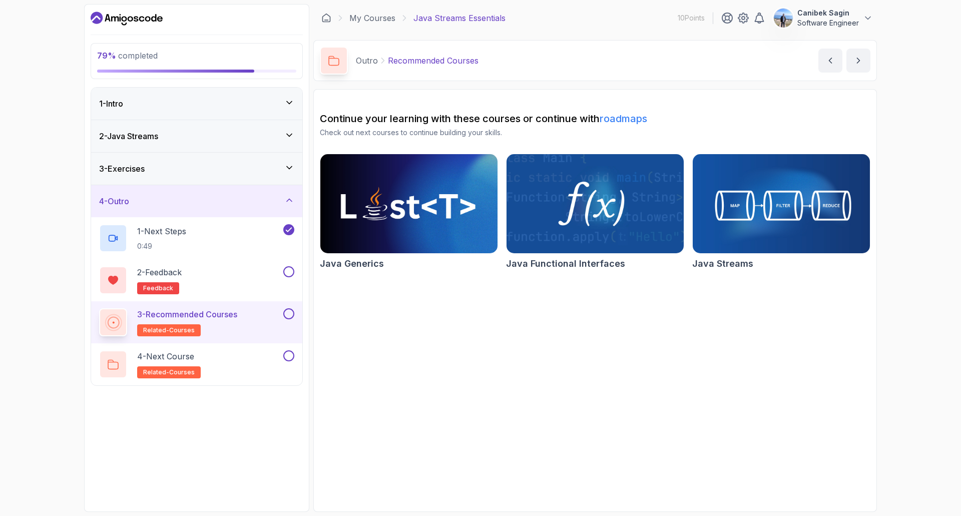
click at [379, 218] on img at bounding box center [409, 204] width 186 height 104
click at [587, 224] on img at bounding box center [595, 204] width 186 height 104
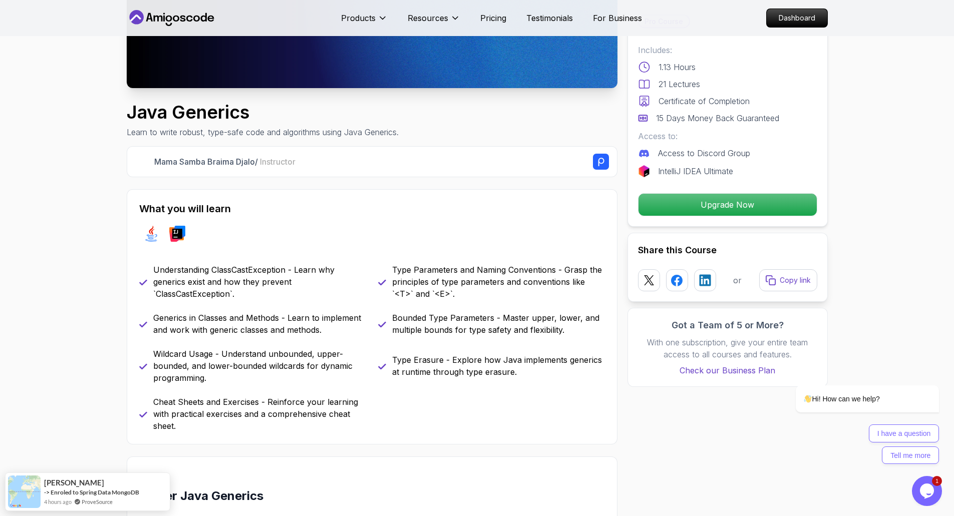
scroll to position [250, 0]
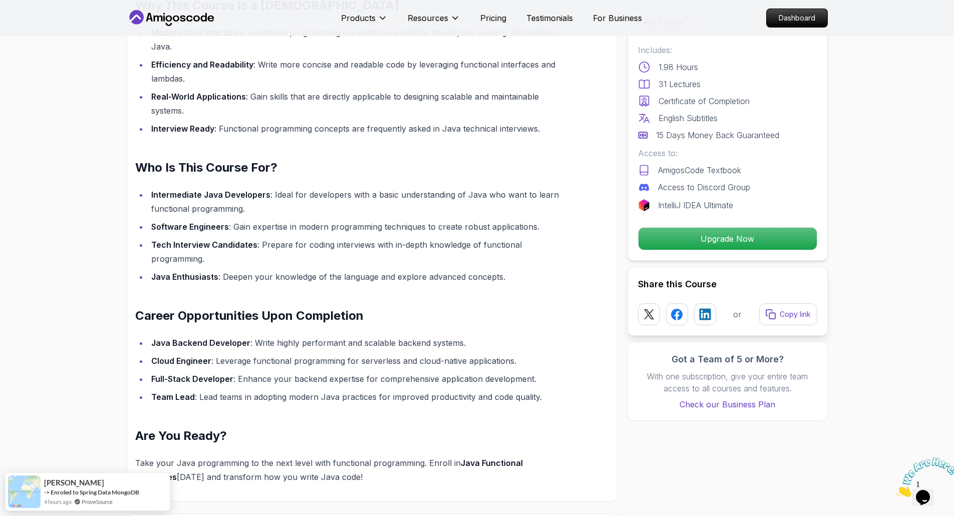
scroll to position [851, 0]
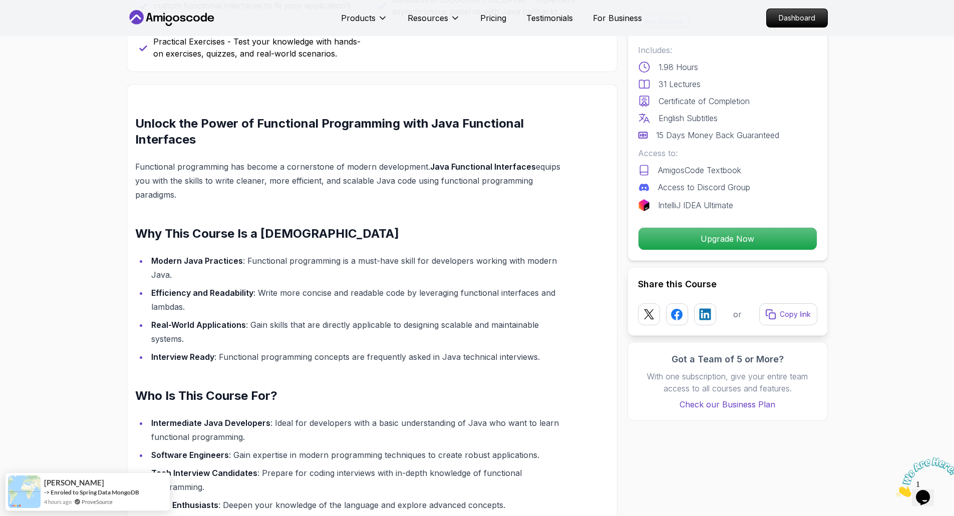
scroll to position [150, 0]
